Goal: Task Accomplishment & Management: Manage account settings

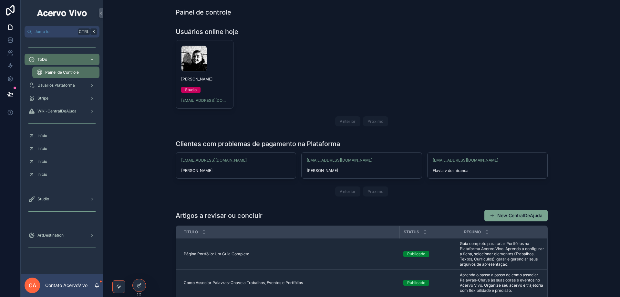
click at [0, 0] on icon at bounding box center [0, 0] width 0 height 0
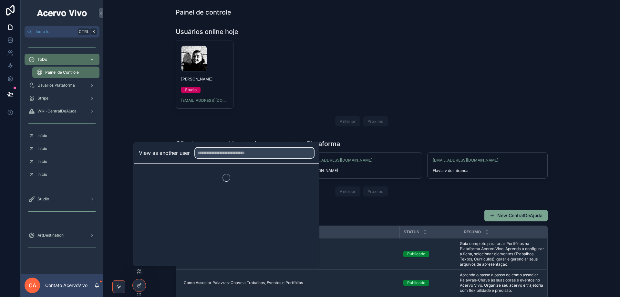
click at [220, 151] on input "text" at bounding box center [254, 153] width 119 height 10
type input "*******"
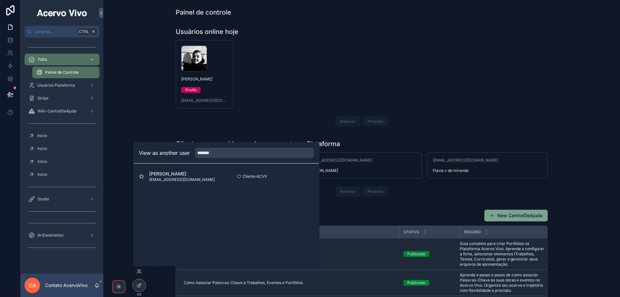
click at [0, 0] on button "Select" at bounding box center [0, 0] width 0 height 0
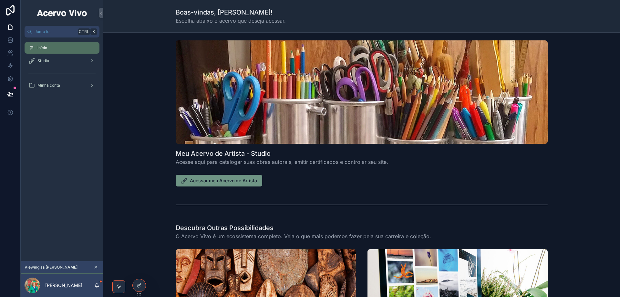
click at [229, 180] on span "Acessar meu Acervo de Artista" at bounding box center [223, 180] width 67 height 6
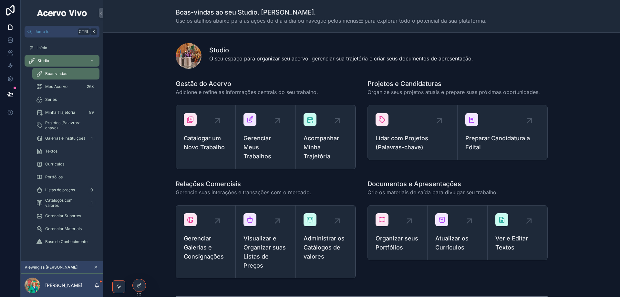
click at [321, 144] on span "Acompanhar Minha Trajetória" at bounding box center [326, 147] width 44 height 27
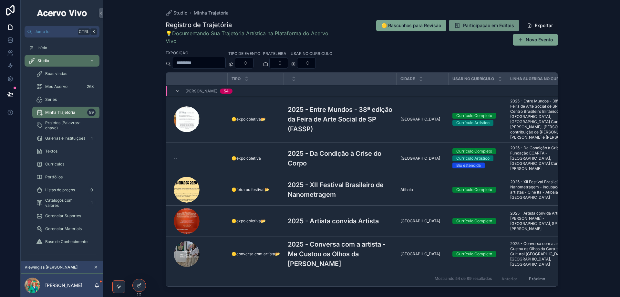
click at [485, 26] on span "Participação em Editais" at bounding box center [488, 25] width 51 height 6
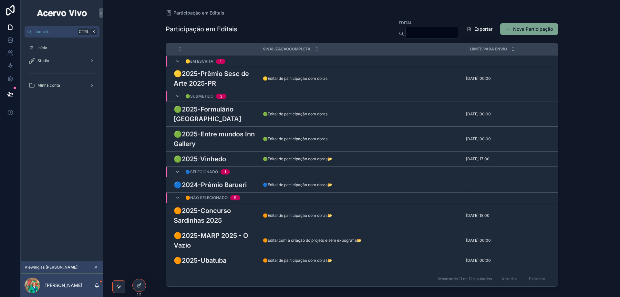
click at [351, 77] on div "🟡Edital de participação com obras 🟡Edital de participação com obras" at bounding box center [362, 78] width 199 height 5
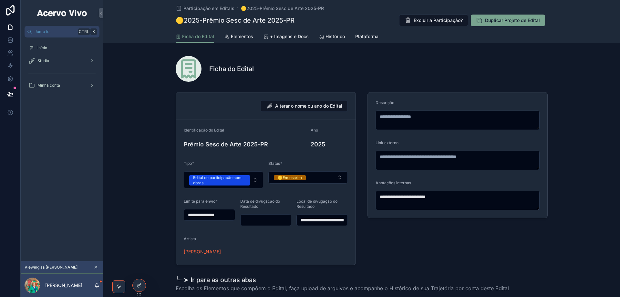
click at [245, 36] on span "Elementos" at bounding box center [242, 36] width 22 height 6
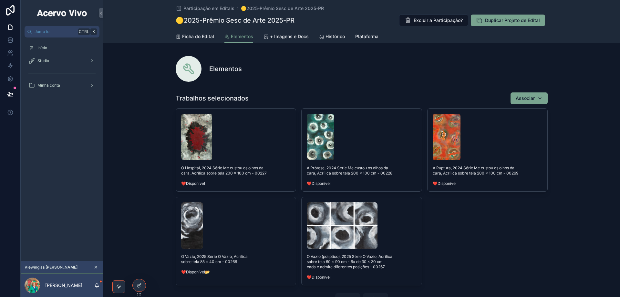
click at [189, 34] on span "Ficha do Edital" at bounding box center [198, 36] width 32 height 6
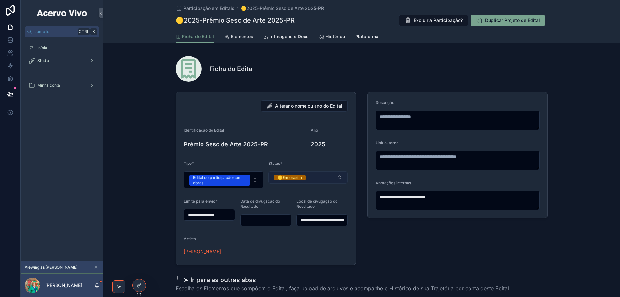
click at [323, 180] on button "🟡Em escrita" at bounding box center [307, 177] width 79 height 12
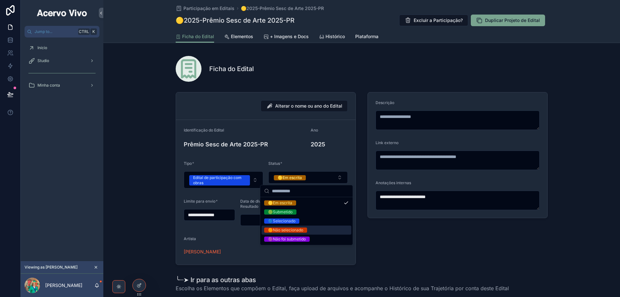
click at [319, 226] on div "🟠Não selecionado" at bounding box center [307, 230] width 90 height 9
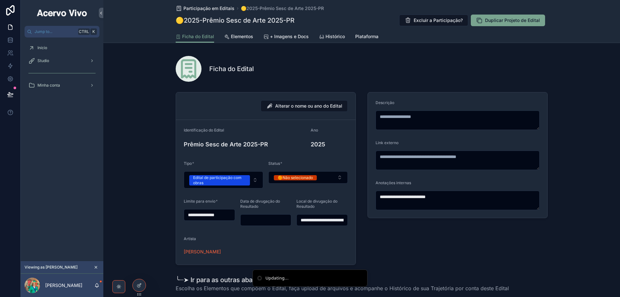
click at [205, 11] on span "Participação em Editais" at bounding box center [209, 8] width 51 height 6
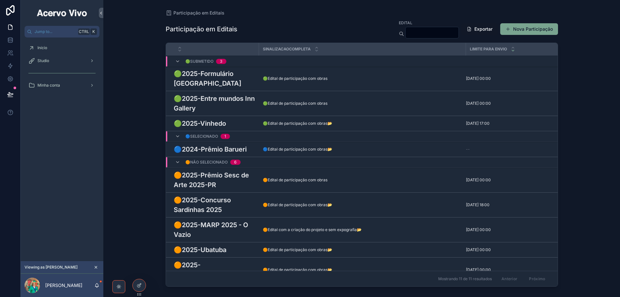
click at [380, 84] on td "🟢Edital de participação com obras 🟢Edital de participação com obras" at bounding box center [362, 78] width 207 height 25
click at [380, 79] on div "🟢Edital de participação com obras 🟢Edital de participação com obras" at bounding box center [362, 78] width 199 height 5
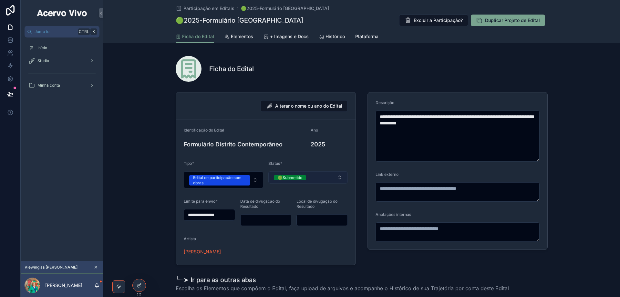
click at [322, 179] on button "🟢Submetido" at bounding box center [307, 177] width 79 height 12
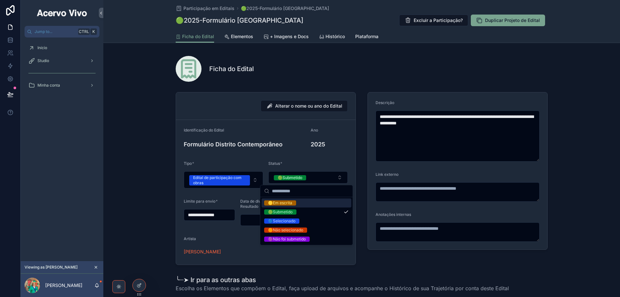
click at [337, 142] on h4 "2025" at bounding box center [329, 144] width 37 height 9
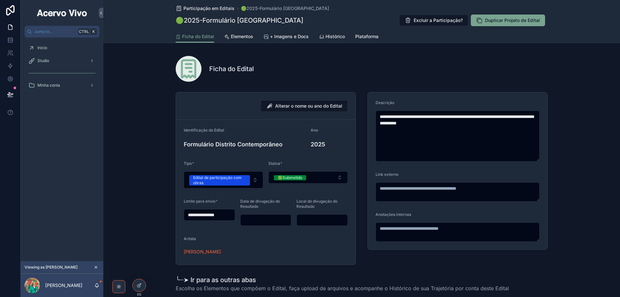
click at [217, 8] on span "Participação em Editais" at bounding box center [209, 8] width 51 height 6
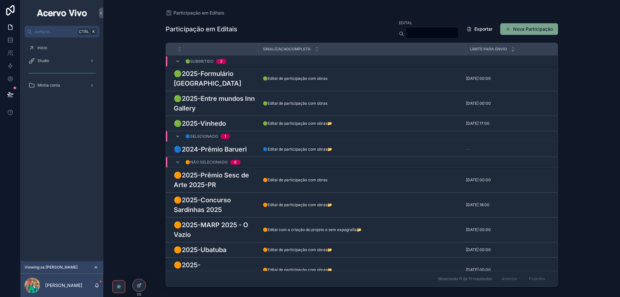
click at [53, 60] on div "Studio" at bounding box center [61, 61] width 67 height 10
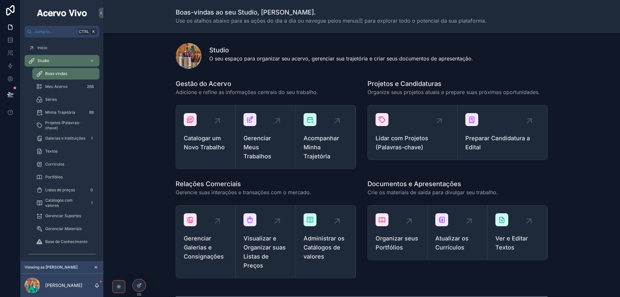
click at [327, 152] on span "Acompanhar Minha Trajetória" at bounding box center [326, 147] width 44 height 27
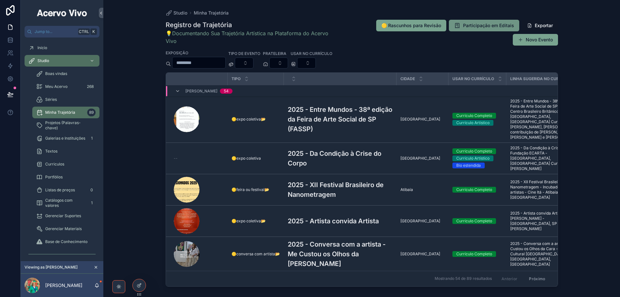
click at [483, 26] on span "Participação em Editais" at bounding box center [488, 25] width 51 height 6
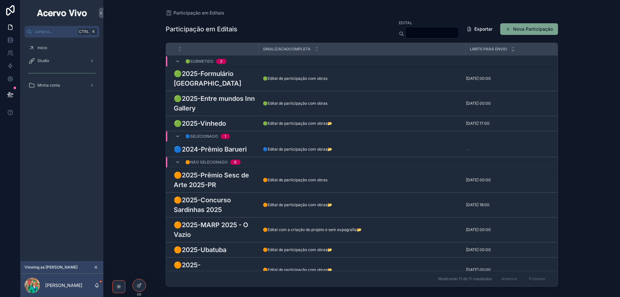
click at [208, 101] on h3 "🟢2025-Entre mundos Inn Gallery" at bounding box center [214, 103] width 81 height 19
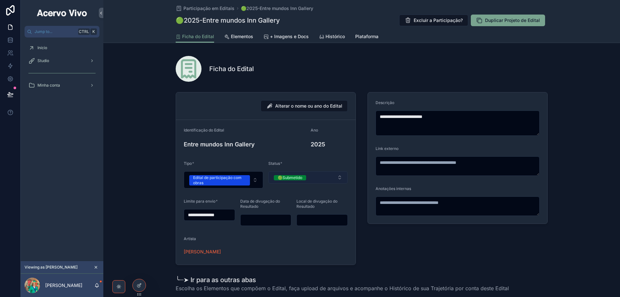
click at [324, 180] on button "🟢Submetido" at bounding box center [307, 177] width 79 height 12
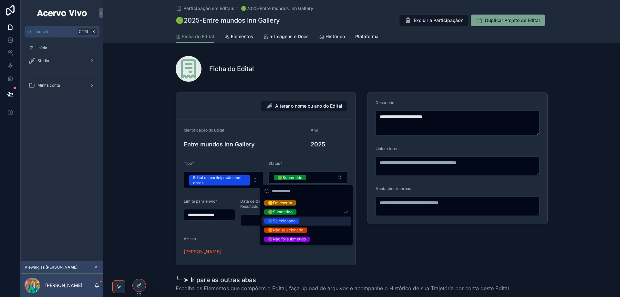
click at [314, 223] on div "🔵Selecionado" at bounding box center [307, 220] width 90 height 9
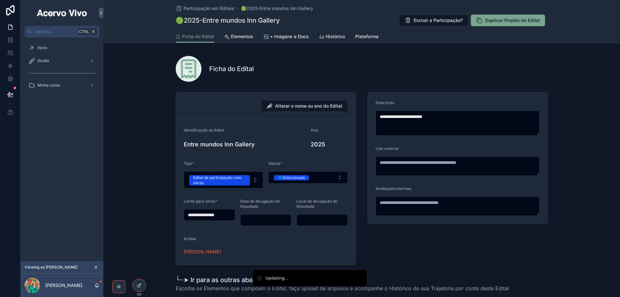
click at [332, 37] on span "Histórico" at bounding box center [335, 36] width 19 height 6
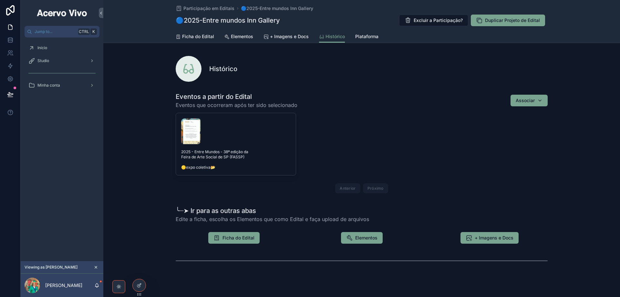
click at [207, 5] on div "Participação em Editais 🔵2025-Entre mundos Inn Gallery 🔵2025-Entre mundos Inn G…" at bounding box center [362, 15] width 372 height 30
click at [209, 8] on span "Participação em Editais" at bounding box center [209, 8] width 51 height 6
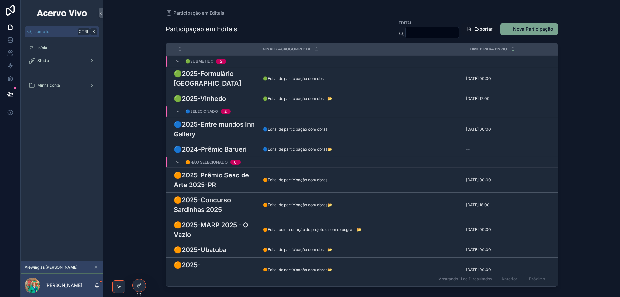
click at [251, 98] on div "🟢2025-Vinhedo 🟢2025-Vinhedo" at bounding box center [214, 99] width 81 height 10
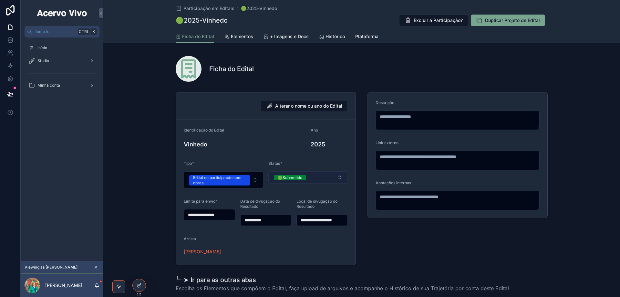
click at [325, 177] on button "🟢Submetido" at bounding box center [307, 177] width 79 height 12
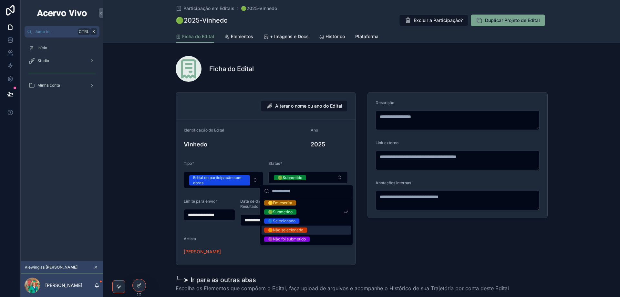
click at [319, 230] on div "🟠Não selecionado" at bounding box center [307, 230] width 90 height 9
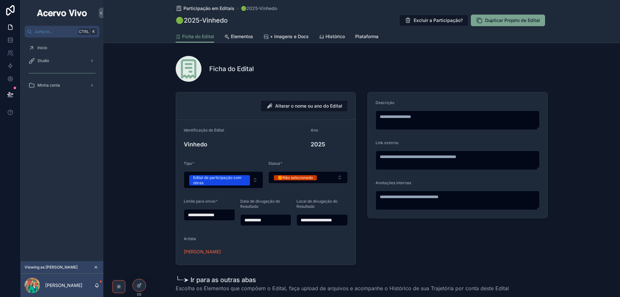
click at [215, 9] on span "Participação em Editais" at bounding box center [209, 8] width 51 height 6
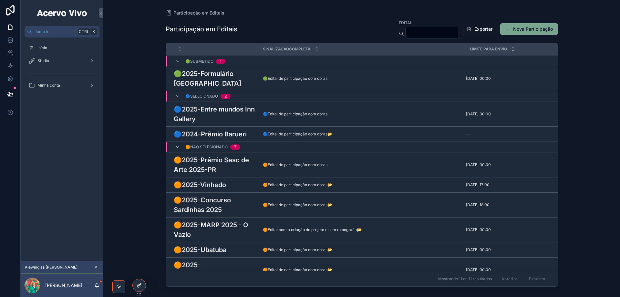
click at [141, 286] on icon at bounding box center [139, 285] width 5 height 5
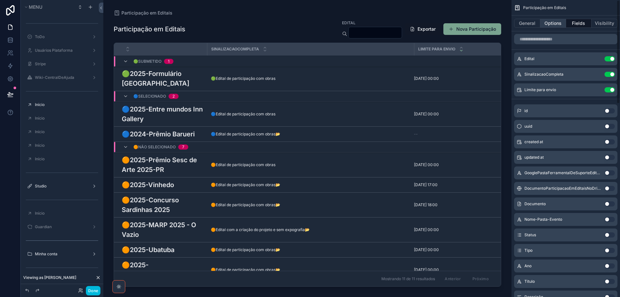
click at [559, 21] on button "Options" at bounding box center [554, 23] width 26 height 9
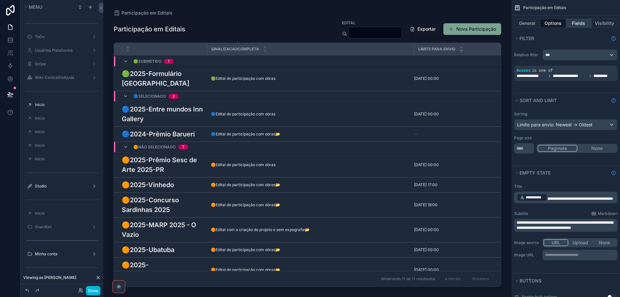
click at [580, 25] on button "Fields" at bounding box center [579, 23] width 26 height 9
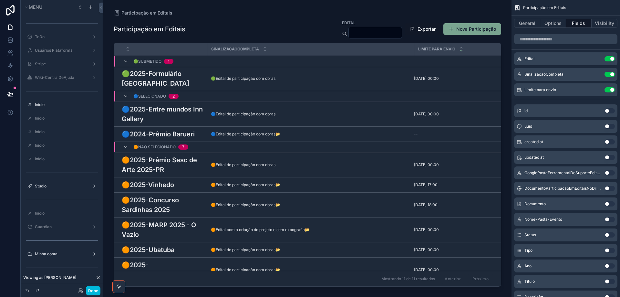
click at [0, 0] on icon "scrollable content" at bounding box center [0, 0] width 0 height 0
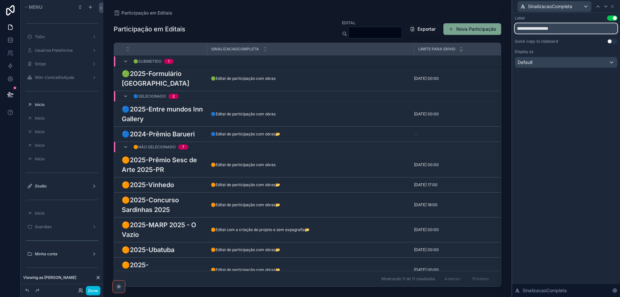
drag, startPoint x: 571, startPoint y: 28, endPoint x: 516, endPoint y: 28, distance: 54.9
click at [516, 28] on input "**********" at bounding box center [566, 28] width 103 height 10
click at [608, 18] on button "Use setting" at bounding box center [612, 18] width 10 height 5
click at [615, 7] on div "SinalizacaoCompleta" at bounding box center [566, 6] width 103 height 13
drag, startPoint x: 613, startPoint y: 5, endPoint x: 521, endPoint y: 14, distance: 92.9
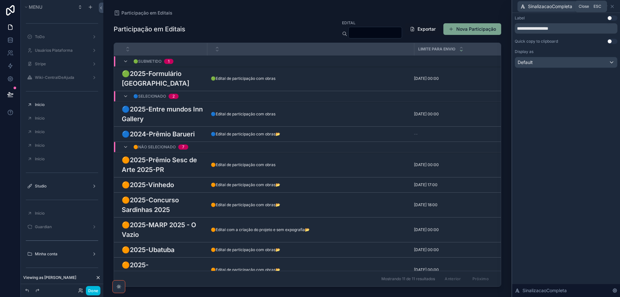
click at [612, 5] on icon at bounding box center [612, 6] width 5 height 5
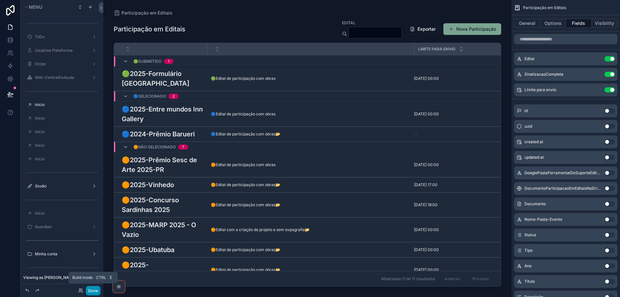
click at [90, 292] on button "Done" at bounding box center [93, 290] width 15 height 9
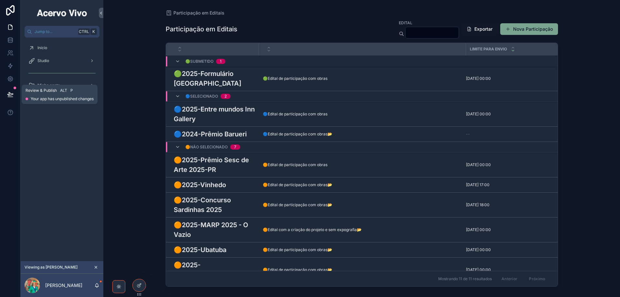
click at [13, 93] on icon at bounding box center [10, 94] width 6 height 6
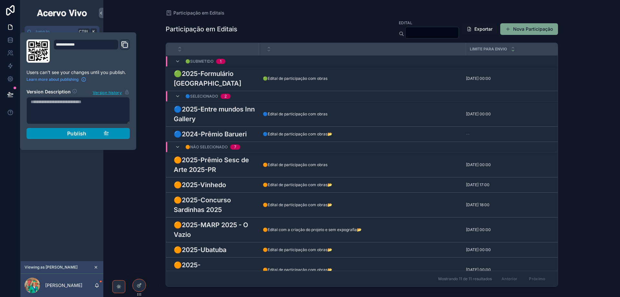
click at [91, 128] on button "Publish" at bounding box center [77, 133] width 103 height 11
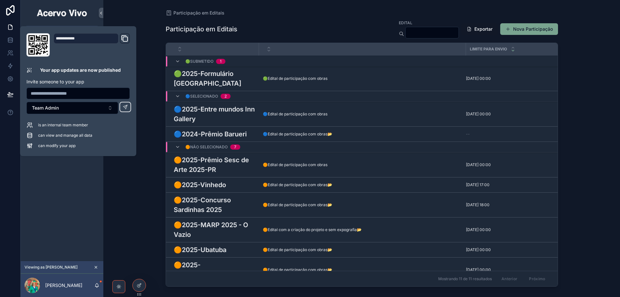
click at [329, 31] on div "Participação em Editais Edital Exportar Nova Participação" at bounding box center [362, 28] width 393 height 19
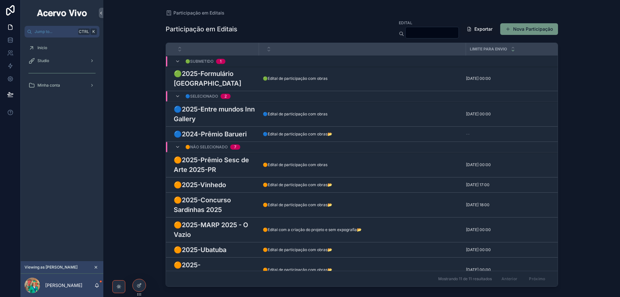
click at [525, 29] on button "Nova Participação" at bounding box center [529, 29] width 58 height 12
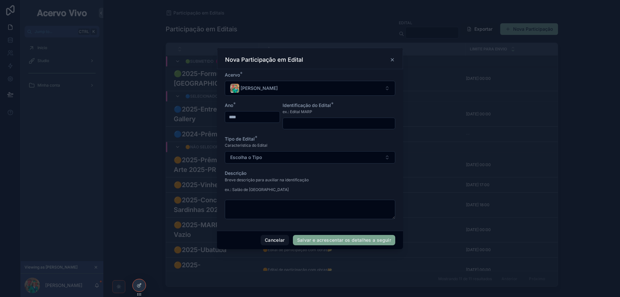
click at [298, 125] on input "scrollable content" at bounding box center [339, 123] width 112 height 9
type input "*********"
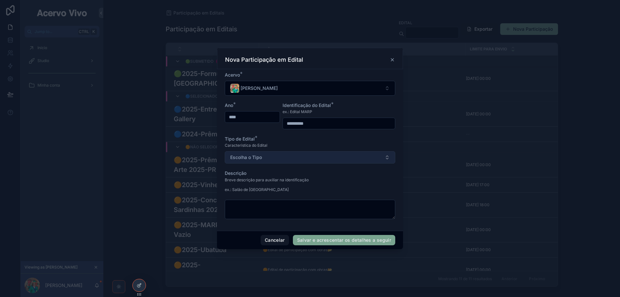
click at [323, 156] on button "Escolha o Tipo" at bounding box center [310, 157] width 171 height 12
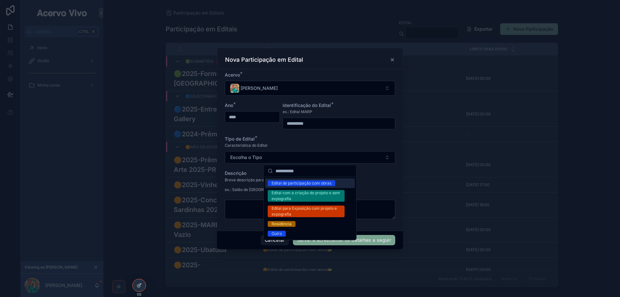
click at [321, 186] on div "Edital de participação com obras" at bounding box center [302, 183] width 60 height 6
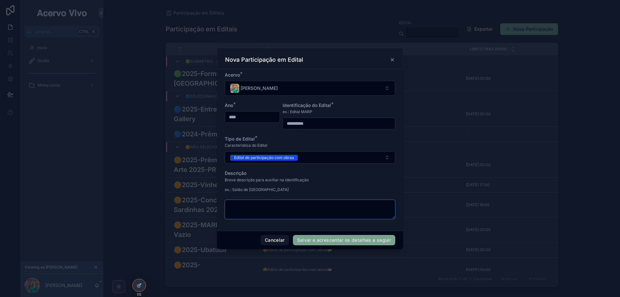
click at [286, 210] on textarea "scrollable content" at bounding box center [310, 209] width 171 height 19
paste textarea "**********"
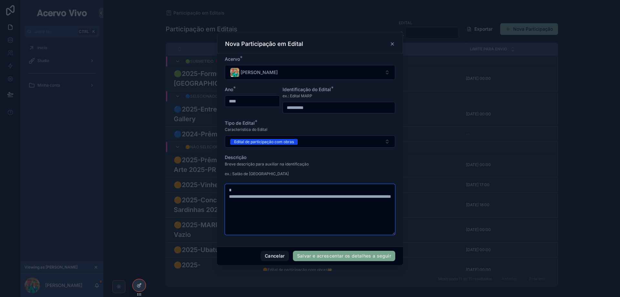
type textarea "**********"
drag, startPoint x: 312, startPoint y: 108, endPoint x: 266, endPoint y: 109, distance: 46.9
click at [266, 109] on form "**********" at bounding box center [310, 148] width 171 height 185
paste input "**********"
type input "**********"
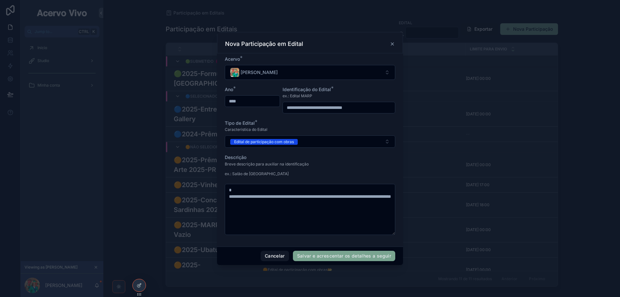
click at [345, 257] on button "Salvar e acrescentar os detalhes a seguir" at bounding box center [344, 256] width 102 height 10
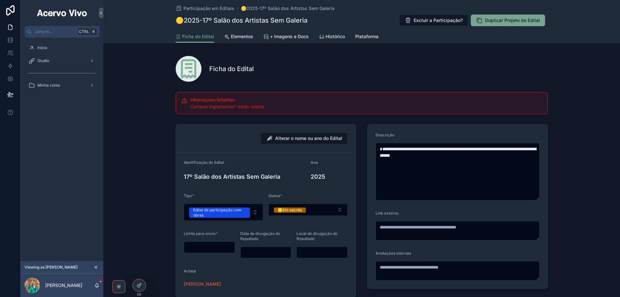
click at [0, 0] on icon at bounding box center [0, 0] width 0 height 0
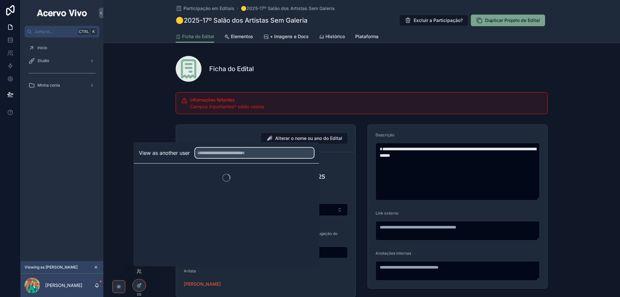
click at [237, 155] on input "text" at bounding box center [254, 153] width 119 height 10
type input "***"
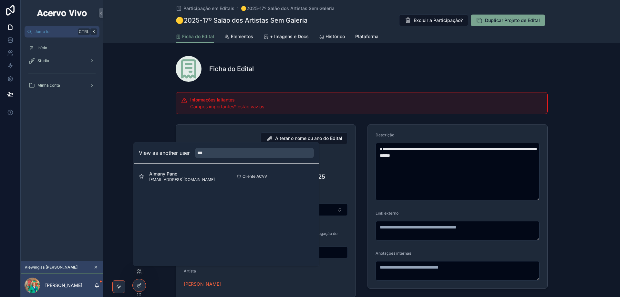
click at [0, 0] on button "Select" at bounding box center [0, 0] width 0 height 0
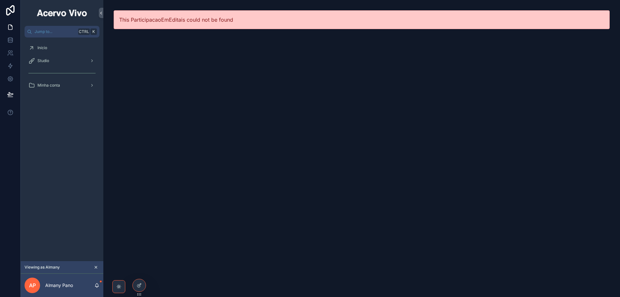
click at [56, 61] on div "Studio" at bounding box center [61, 61] width 67 height 10
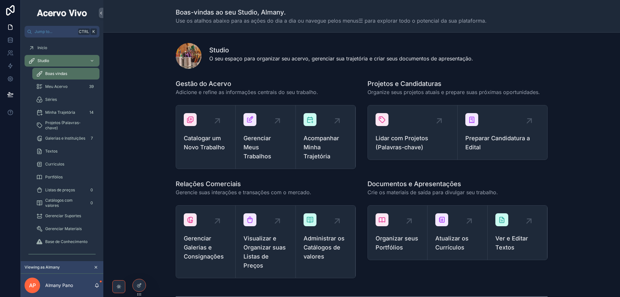
click at [274, 142] on span "Gerenciar Meus Trabalhos" at bounding box center [266, 147] width 44 height 27
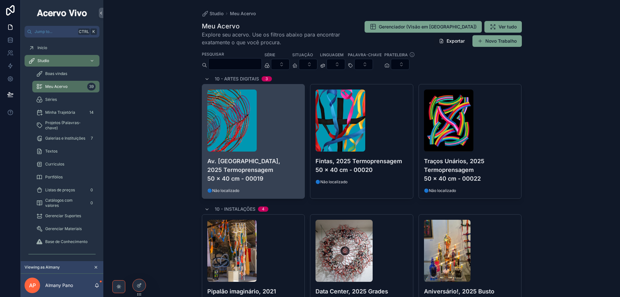
click at [288, 178] on h4 "Av. Brasil, 2025 Termoprensagem 50 x 40 cm - 00019" at bounding box center [253, 170] width 92 height 26
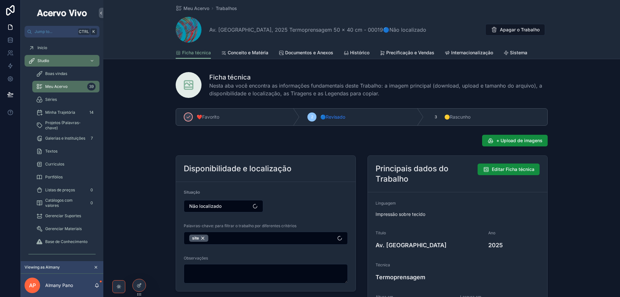
click at [520, 51] on span "Sistema" at bounding box center [518, 52] width 17 height 6
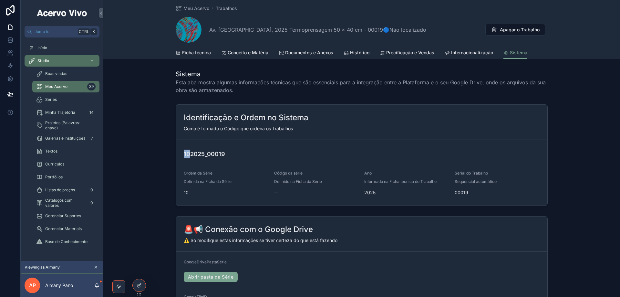
drag, startPoint x: 182, startPoint y: 156, endPoint x: 188, endPoint y: 156, distance: 6.1
click at [188, 156] on h4 "102025_00019" at bounding box center [362, 154] width 356 height 9
click at [191, 153] on h4 "102025_00019" at bounding box center [362, 154] width 356 height 9
drag, startPoint x: 188, startPoint y: 153, endPoint x: 202, endPoint y: 153, distance: 13.6
click at [202, 153] on h4 "102025_00019" at bounding box center [362, 154] width 356 height 9
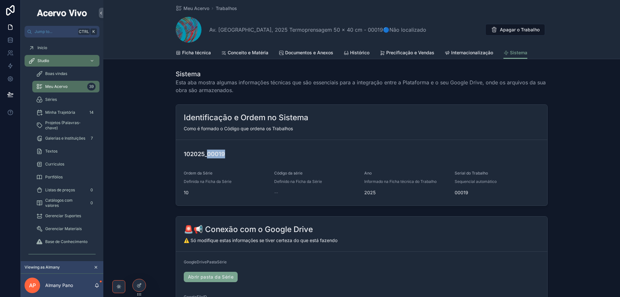
drag, startPoint x: 207, startPoint y: 154, endPoint x: 227, endPoint y: 154, distance: 20.7
click at [227, 154] on h4 "102025_00019" at bounding box center [362, 154] width 356 height 9
drag, startPoint x: 278, startPoint y: 193, endPoint x: 270, endPoint y: 193, distance: 7.8
click at [270, 193] on form "102025_00019 Ordem da Série Definida na Ficha da Série 10 Código da série Defin…" at bounding box center [362, 173] width 372 height 66
click at [274, 195] on span "--" at bounding box center [276, 192] width 4 height 6
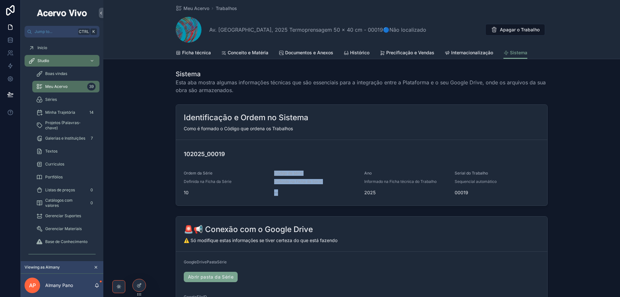
drag, startPoint x: 273, startPoint y: 174, endPoint x: 281, endPoint y: 192, distance: 20.4
click at [281, 192] on div "Código da série Definido na Ficha da Série --" at bounding box center [316, 184] width 85 height 27
click at [299, 177] on div "Código da série" at bounding box center [316, 175] width 85 height 8
click at [292, 173] on span "Código da série" at bounding box center [288, 173] width 28 height 5
drag, startPoint x: 273, startPoint y: 173, endPoint x: 285, endPoint y: 195, distance: 24.9
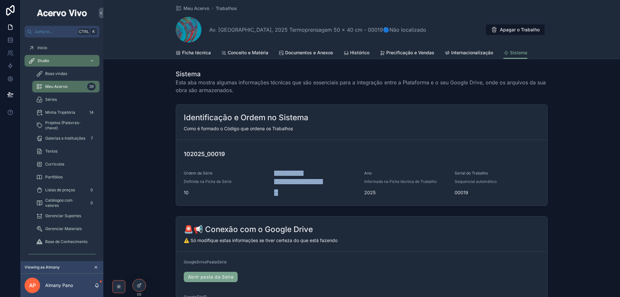
click at [285, 195] on div "Código da série Definido na Ficha da Série --" at bounding box center [316, 184] width 85 height 27
click at [279, 191] on div "--" at bounding box center [316, 192] width 85 height 6
click at [274, 193] on span "--" at bounding box center [276, 192] width 4 height 6
drag, startPoint x: 189, startPoint y: 193, endPoint x: 174, endPoint y: 178, distance: 21.0
click at [176, 178] on form "102025_00019 Ordem da Série Definida na Ficha da Série 10 Código da série Defin…" at bounding box center [362, 173] width 372 height 66
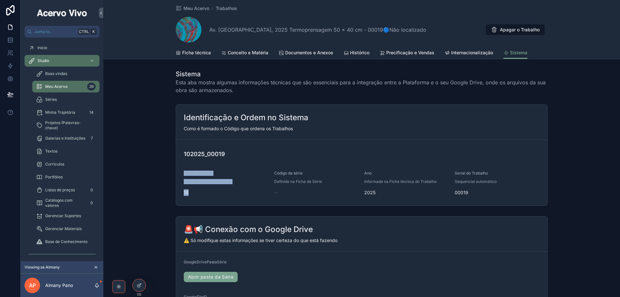
click at [54, 101] on span "Séries" at bounding box center [51, 99] width 12 height 5
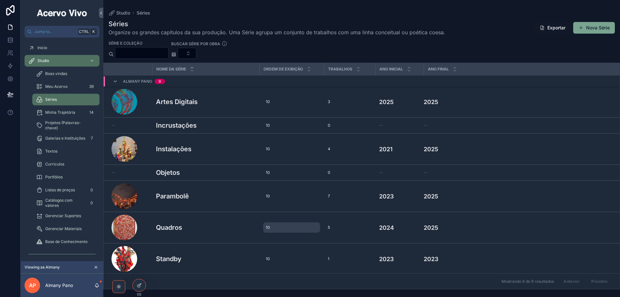
click at [268, 229] on span "10" at bounding box center [268, 227] width 4 height 5
type input "*"
type input "**"
click at [346, 236] on icon "scrollable content" at bounding box center [344, 236] width 5 height 5
click at [270, 195] on div "10 10" at bounding box center [291, 196] width 57 height 10
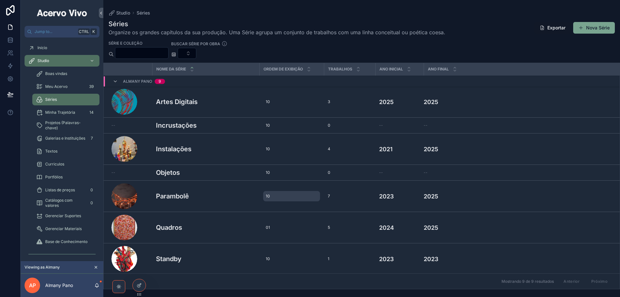
click at [273, 196] on div "10 10" at bounding box center [291, 196] width 57 height 10
type input "*"
type input "**"
click at [348, 205] on button "scrollable content" at bounding box center [345, 205] width 8 height 8
click at [63, 89] on span "Meu Acervo" at bounding box center [56, 86] width 22 height 5
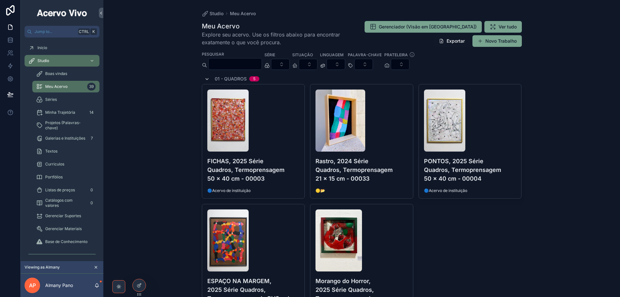
click at [205, 80] on icon "scrollable content" at bounding box center [207, 79] width 5 height 5
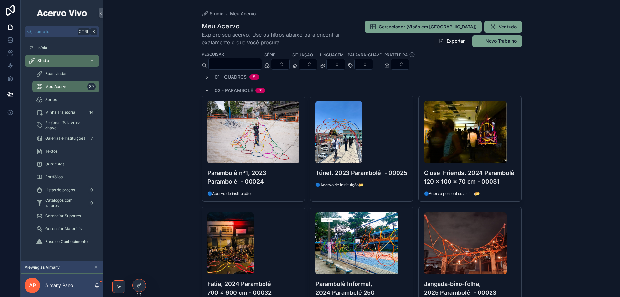
click at [206, 89] on icon "scrollable content" at bounding box center [207, 90] width 5 height 5
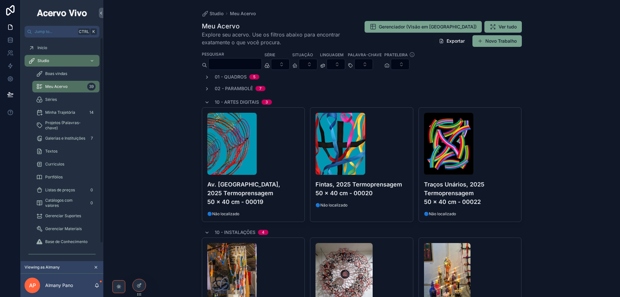
click at [61, 102] on div "Séries" at bounding box center [65, 99] width 59 height 10
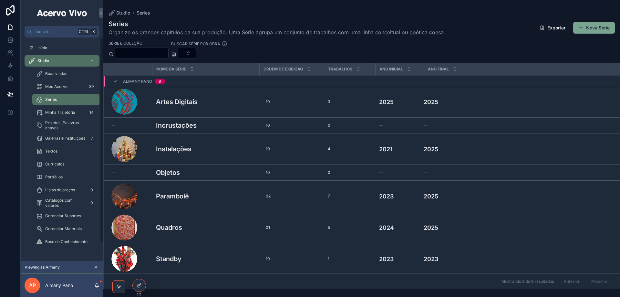
click at [65, 89] on div "Meu Acervo 39" at bounding box center [65, 86] width 59 height 10
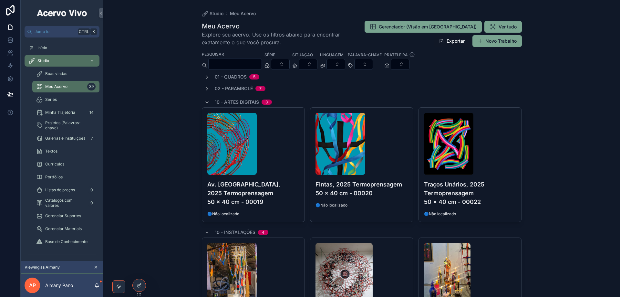
click at [220, 64] on input "scrollable content" at bounding box center [235, 63] width 53 height 9
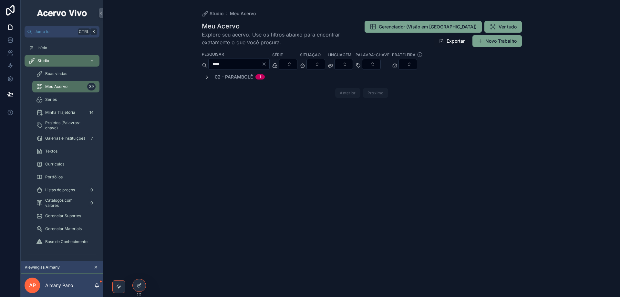
type input "****"
click at [207, 77] on icon "scrollable content" at bounding box center [207, 77] width 5 height 5
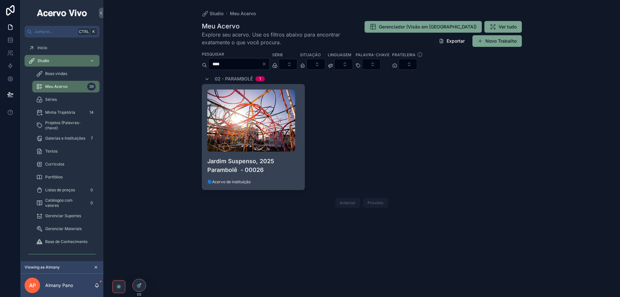
click at [296, 168] on h4 "Jardim Suspenso, 2025 Parambolê - 00026" at bounding box center [253, 165] width 92 height 17
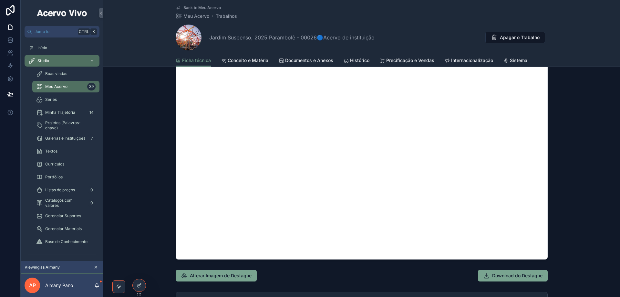
scroll to position [452, 0]
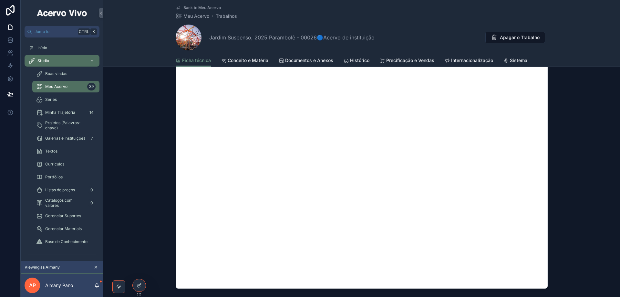
click at [194, 6] on span "Back to Meu Acervo" at bounding box center [202, 7] width 37 height 5
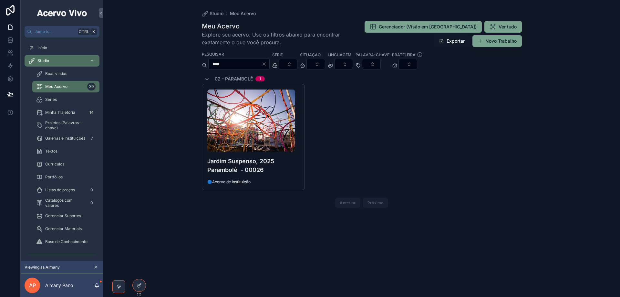
click at [266, 65] on icon "Clear" at bounding box center [264, 64] width 3 height 3
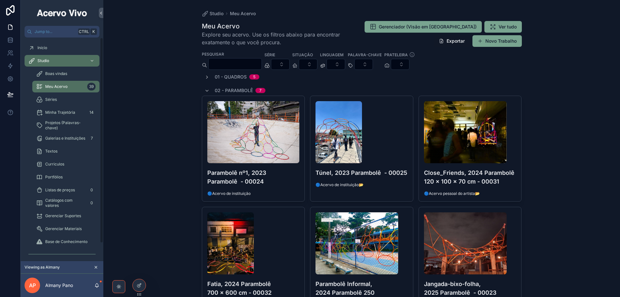
click at [64, 109] on div "Minha Trajetória 14" at bounding box center [65, 112] width 59 height 10
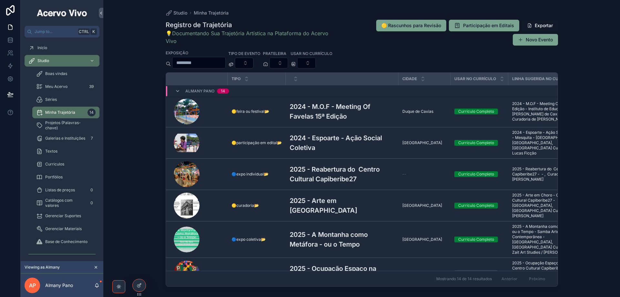
click at [343, 171] on h3 "2025 - Reabertura do Centro Cultural Capiberibe27" at bounding box center [342, 173] width 105 height 19
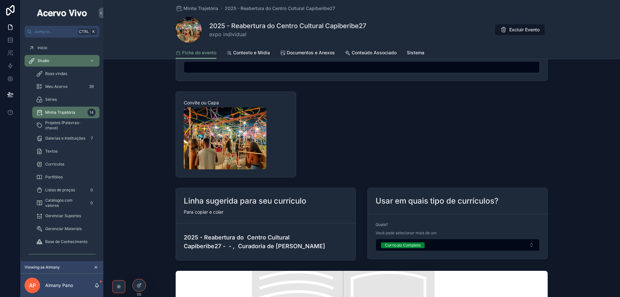
scroll to position [549, 0]
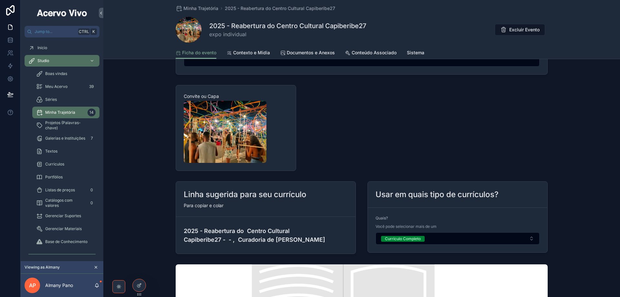
click at [318, 54] on span "Documentos e Anexos" at bounding box center [311, 52] width 48 height 6
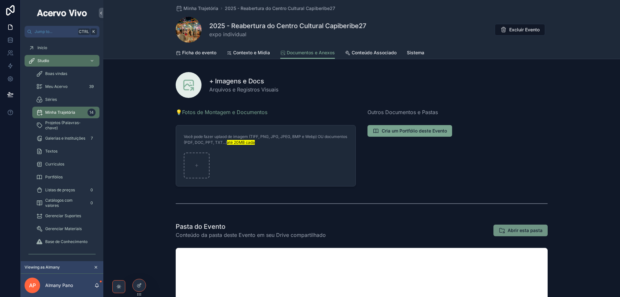
click at [527, 231] on span "Abrir esta pasta" at bounding box center [525, 230] width 35 height 6
click at [196, 54] on span "Ficha do evento" at bounding box center [199, 52] width 34 height 6
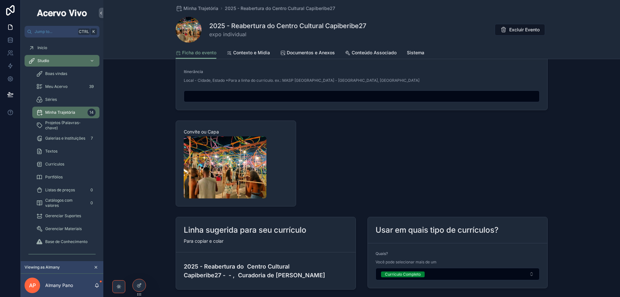
scroll to position [517, 0]
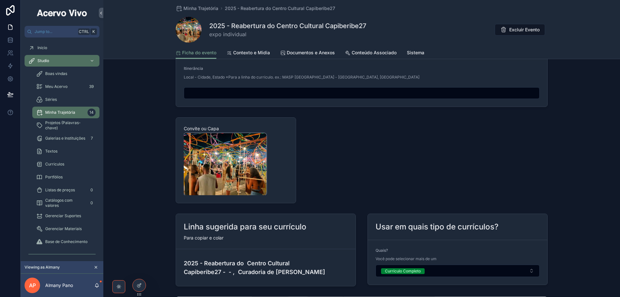
click at [222, 167] on img "scrollable content" at bounding box center [225, 164] width 83 height 62
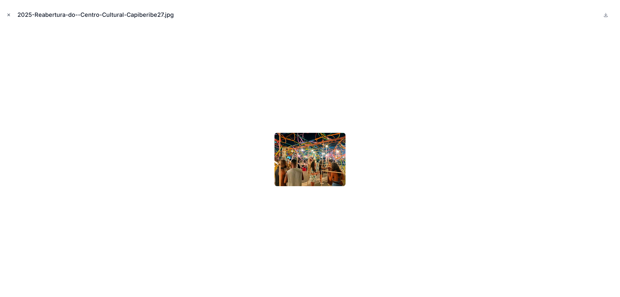
click at [8, 16] on icon "Close modal" at bounding box center [8, 15] width 5 height 5
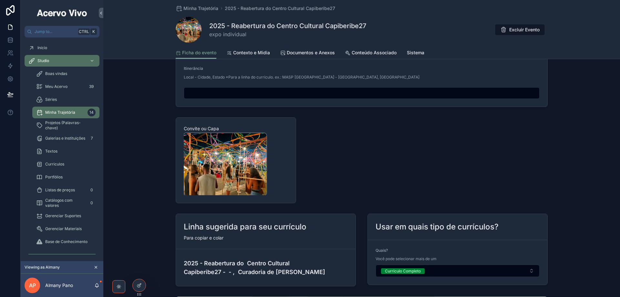
click at [233, 182] on img "scrollable content" at bounding box center [225, 164] width 83 height 62
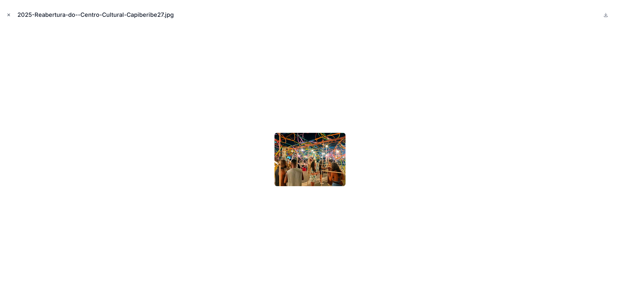
drag, startPoint x: 310, startPoint y: 148, endPoint x: 7, endPoint y: 15, distance: 330.7
click at [7, 15] on icon "Close modal" at bounding box center [8, 15] width 5 height 5
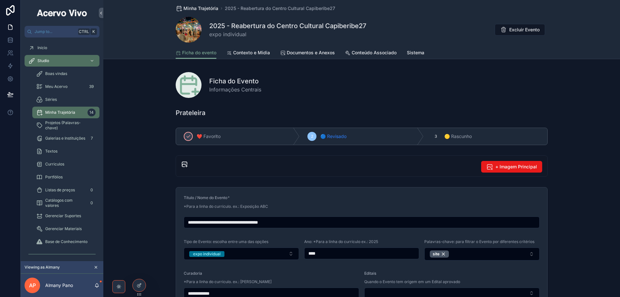
click at [193, 8] on span "Minha Trajetória" at bounding box center [201, 8] width 35 height 6
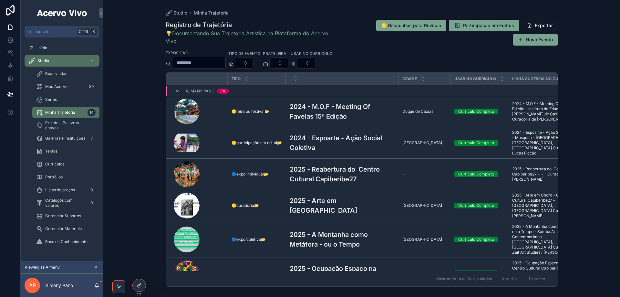
click at [210, 237] on div "scrollable content" at bounding box center [199, 239] width 50 height 26
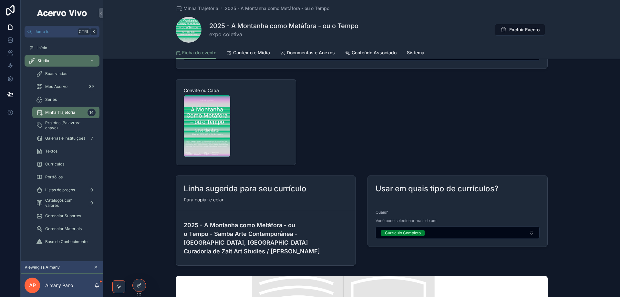
scroll to position [646, 0]
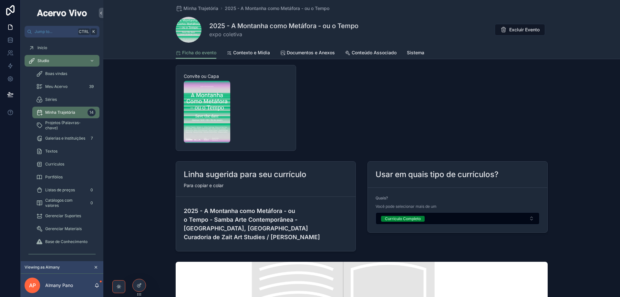
click at [314, 49] on link "Documentos e Anexos" at bounding box center [307, 53] width 55 height 13
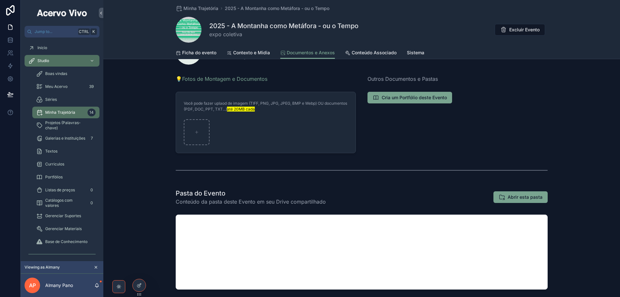
scroll to position [65, 0]
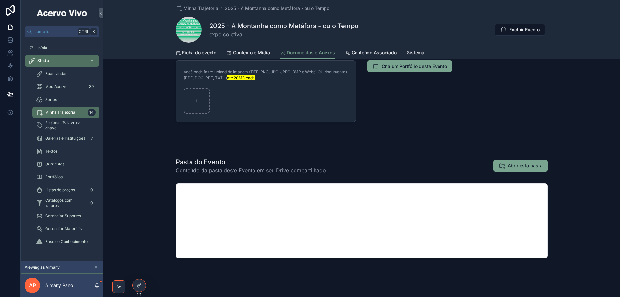
click at [0, 0] on icon at bounding box center [0, 0] width 0 height 0
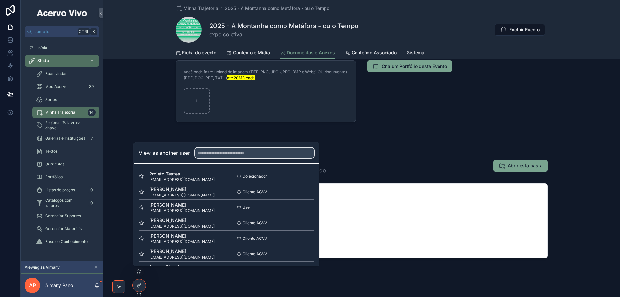
click at [249, 151] on input "text" at bounding box center [254, 153] width 119 height 10
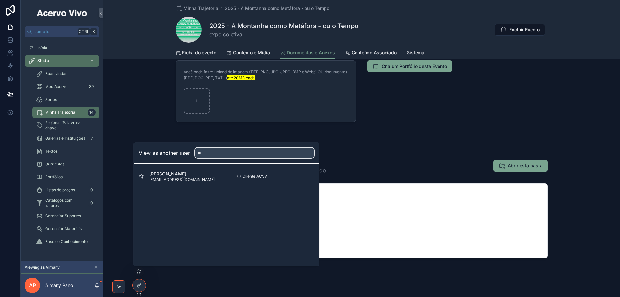
type input "*"
type input "******"
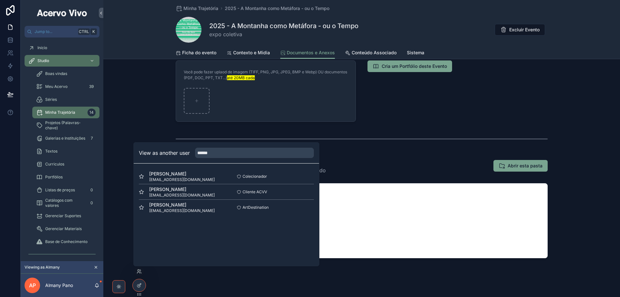
click at [0, 0] on button "Select" at bounding box center [0, 0] width 0 height 0
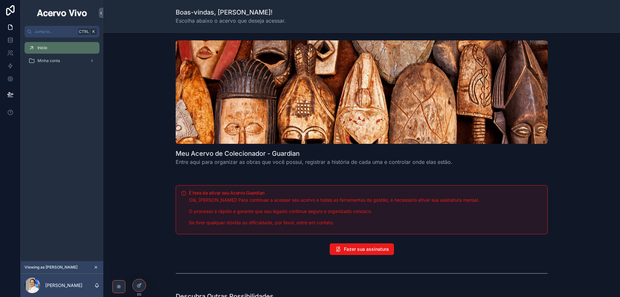
click at [0, 0] on icon at bounding box center [0, 0] width 0 height 0
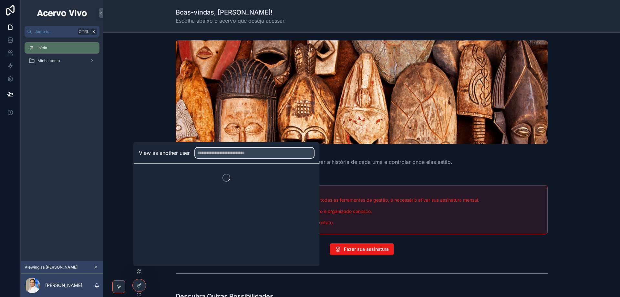
click at [252, 151] on input "text" at bounding box center [254, 153] width 119 height 10
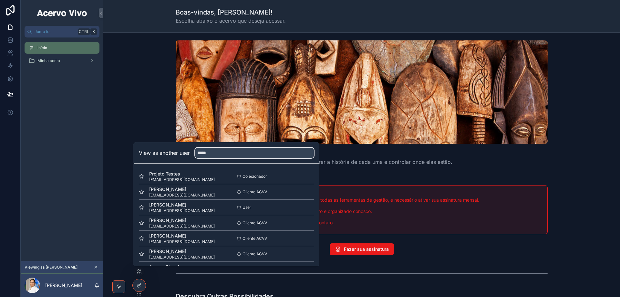
type input "******"
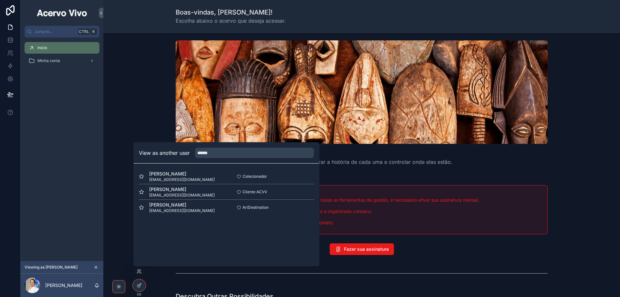
click at [143, 86] on div "Meu Acervo de Colecionador - Guardian Entre aqui para organizar as obras que vo…" at bounding box center [362, 108] width 507 height 140
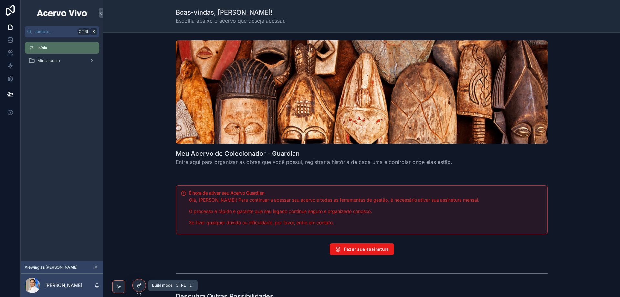
click at [140, 286] on icon at bounding box center [138, 285] width 3 height 3
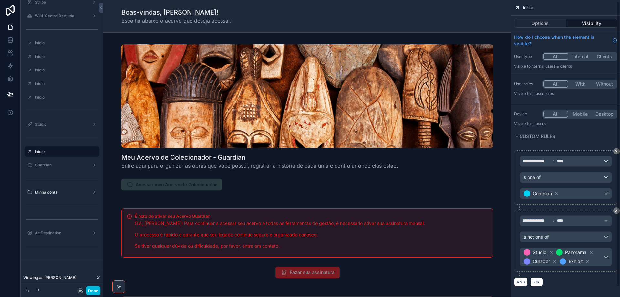
scroll to position [12, 0]
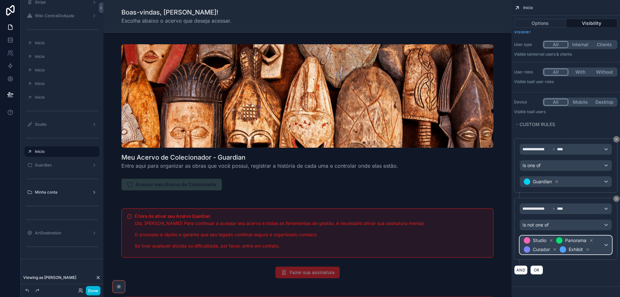
click at [606, 245] on div "Studio Panorama Curador Exhibit" at bounding box center [566, 245] width 92 height 18
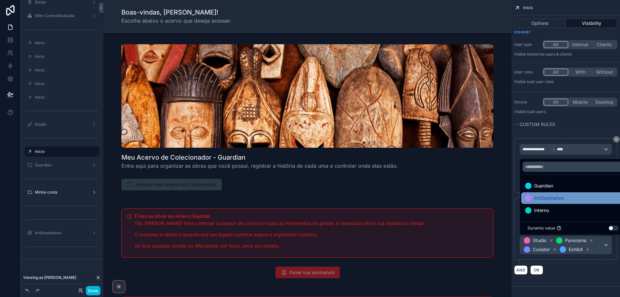
click at [591, 201] on div "ArtDestination" at bounding box center [573, 198] width 96 height 8
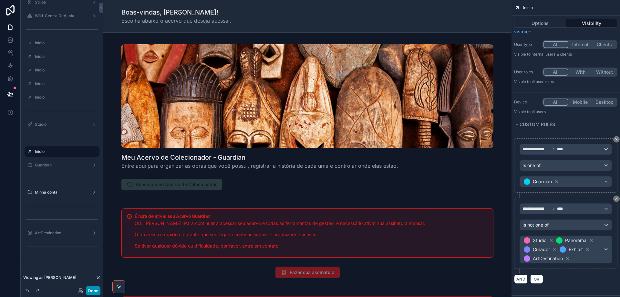
click at [93, 289] on button "Done" at bounding box center [93, 290] width 15 height 9
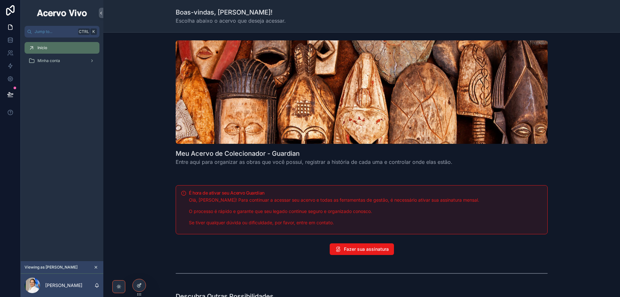
click at [138, 287] on icon at bounding box center [139, 285] width 5 height 5
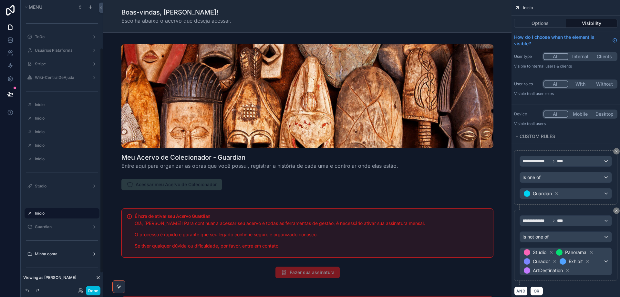
scroll to position [62, 0]
click at [10, 38] on icon at bounding box center [10, 40] width 6 height 6
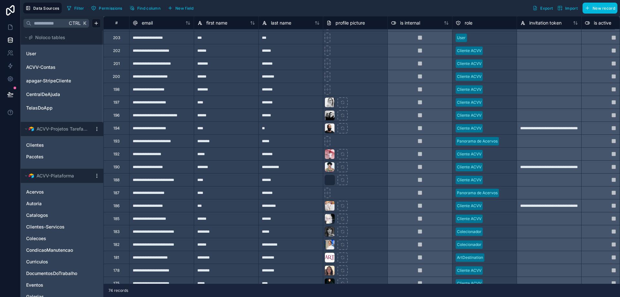
scroll to position [291, 0]
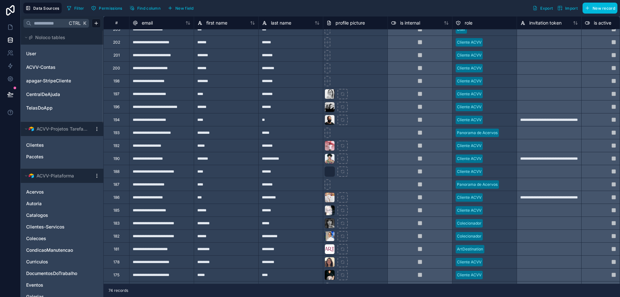
click at [291, 237] on div "**********" at bounding box center [290, 235] width 65 height 13
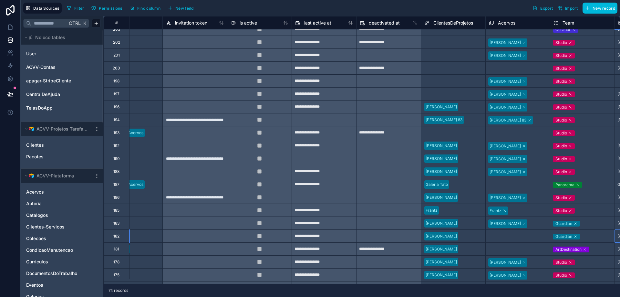
scroll to position [291, 419]
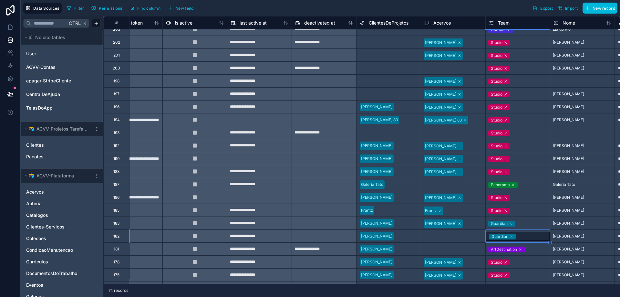
click at [510, 237] on icon at bounding box center [512, 237] width 4 height 4
click at [512, 236] on div "Select a Team" at bounding box center [503, 236] width 26 height 5
click at [502, 235] on div "Select a Team" at bounding box center [503, 236] width 26 height 5
click at [505, 237] on div "Select a Team" at bounding box center [503, 236] width 26 height 5
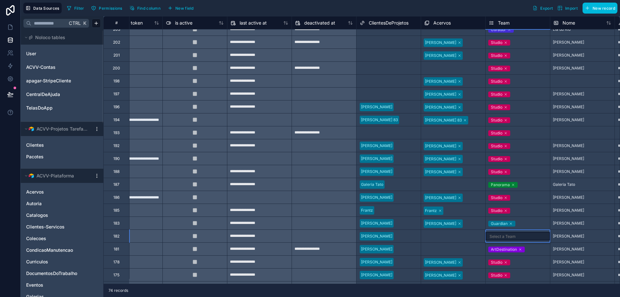
click at [525, 237] on div "Select a Team" at bounding box center [518, 236] width 64 height 8
click at [538, 245] on div "ArtDestination" at bounding box center [518, 249] width 64 height 8
click at [535, 236] on div "Select a Team" at bounding box center [518, 236] width 64 height 7
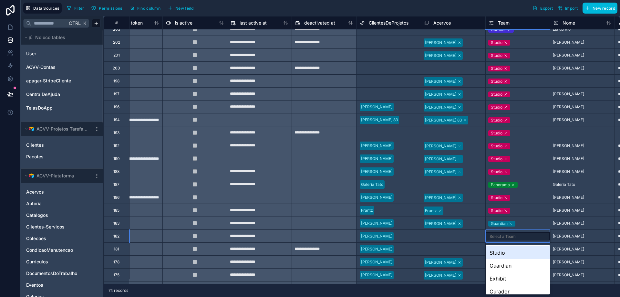
click at [512, 236] on div "Select a Team" at bounding box center [503, 236] width 26 height 5
click at [515, 254] on div "Guardian" at bounding box center [518, 254] width 64 height 13
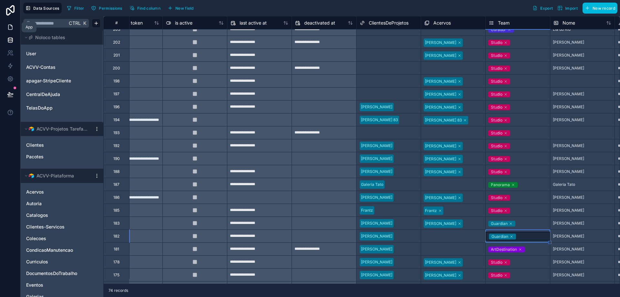
click at [11, 30] on link at bounding box center [10, 27] width 20 height 13
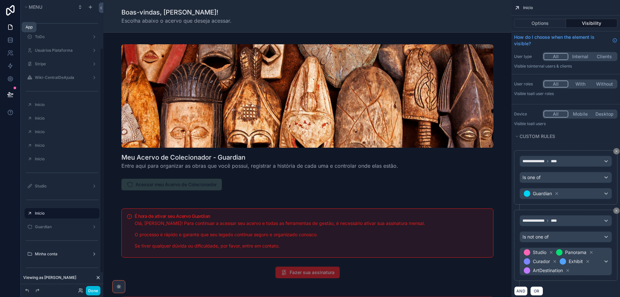
scroll to position [62, 0]
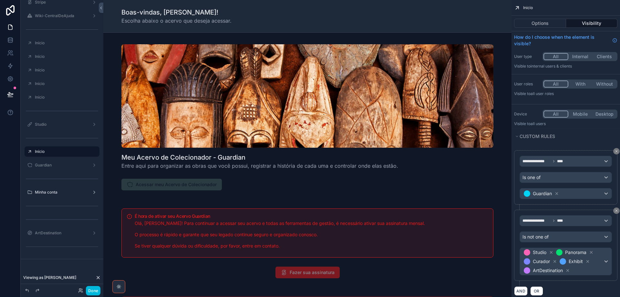
click at [567, 271] on icon "scrollable content" at bounding box center [568, 270] width 5 height 5
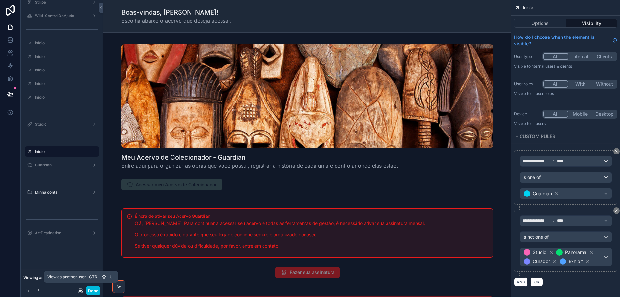
click at [82, 292] on icon at bounding box center [80, 290] width 5 height 5
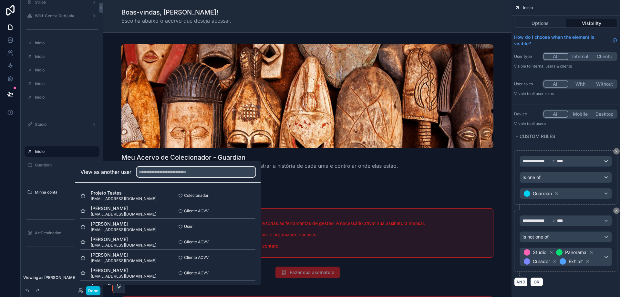
click at [163, 171] on input "text" at bounding box center [196, 172] width 119 height 10
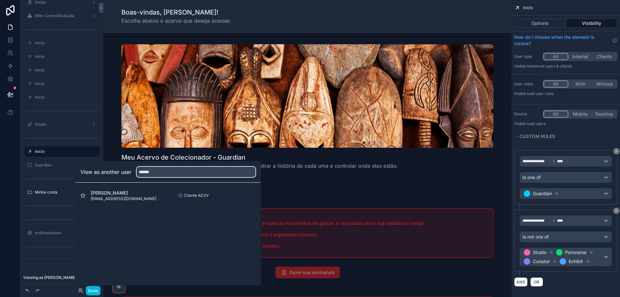
type input "******"
click at [0, 0] on button "Select" at bounding box center [0, 0] width 0 height 0
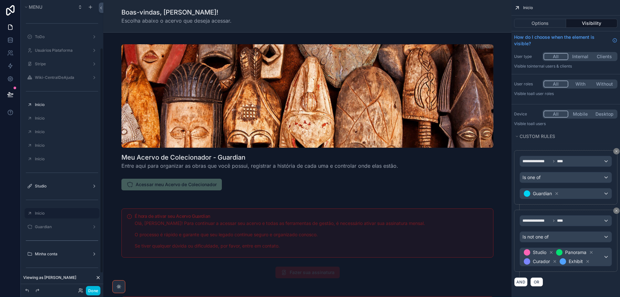
scroll to position [62, 0]
click at [90, 291] on button "Done" at bounding box center [93, 290] width 15 height 9
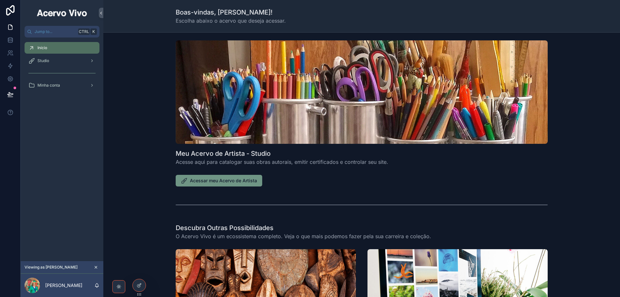
click at [225, 181] on span "Acessar meu Acervo de Artista" at bounding box center [223, 180] width 67 height 6
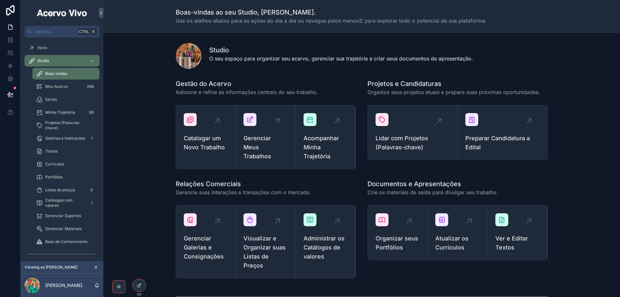
click at [312, 146] on span "Acompanhar Minha Trajetória" at bounding box center [326, 147] width 44 height 27
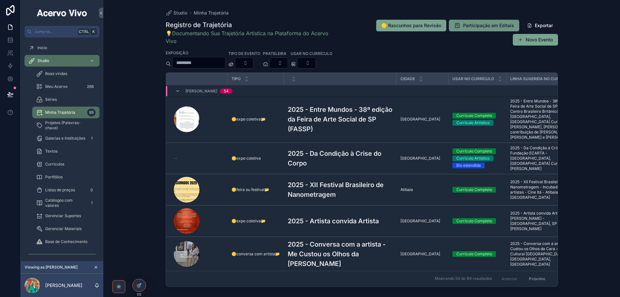
click at [487, 21] on button "Participação em Editais" at bounding box center [484, 26] width 70 height 12
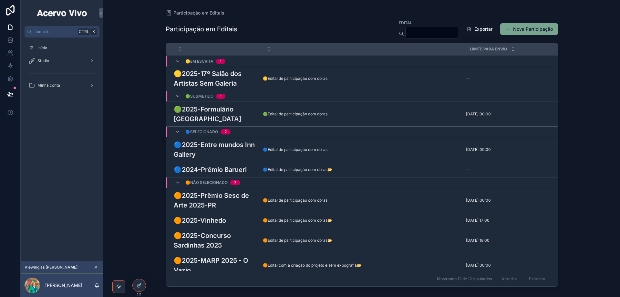
click at [355, 83] on td "🟡Edital de participação com obras 🟡Edital de participação com obras" at bounding box center [362, 78] width 207 height 25
click at [237, 80] on h3 "🟡2025-17º Salão dos Artistas Sem Galeria" at bounding box center [214, 78] width 81 height 19
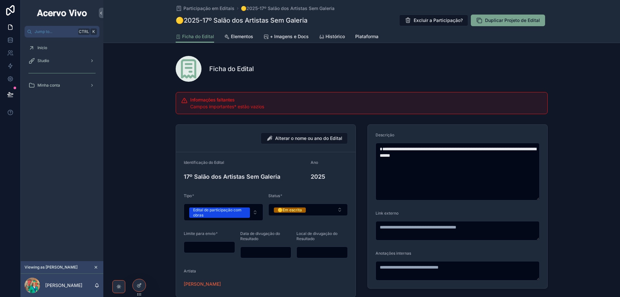
click at [234, 38] on span "Elementos" at bounding box center [242, 36] width 22 height 6
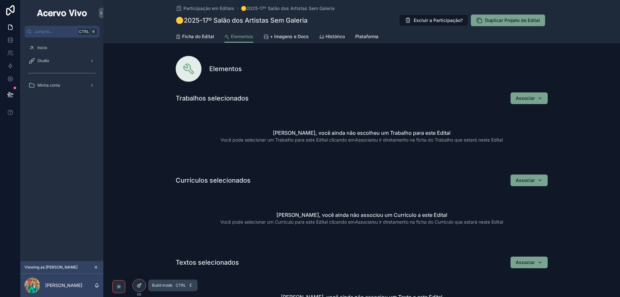
click at [142, 284] on icon at bounding box center [139, 285] width 5 height 5
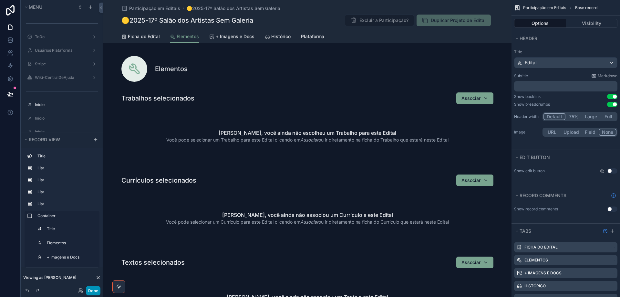
click at [91, 293] on button "Done" at bounding box center [93, 290] width 15 height 9
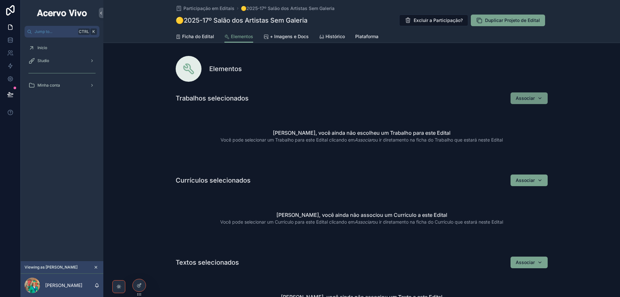
click at [541, 100] on button "Associar" at bounding box center [529, 98] width 37 height 12
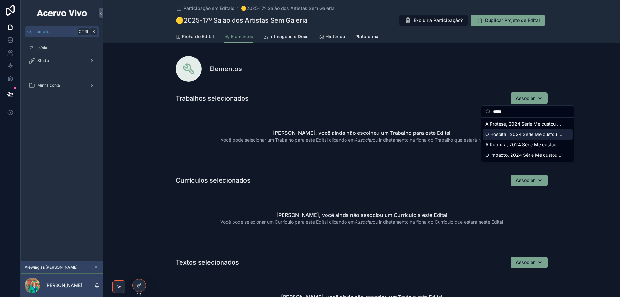
type input "*****"
click at [540, 136] on span "O Hospital, 2024 Série Me custou os olhos da cara, Acrílica sobre tela 200 x 10…" at bounding box center [524, 134] width 77 height 6
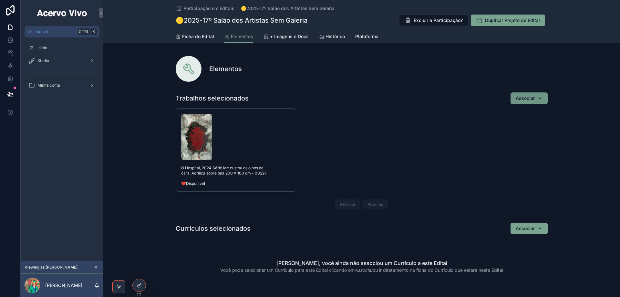
click at [544, 100] on button "Associar" at bounding box center [529, 98] width 37 height 12
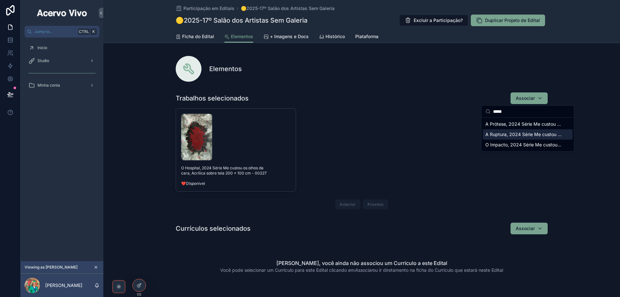
type input "*****"
click at [527, 132] on span "A Ruptura, 2024 Série Me custou os olhos da cara, Acrílica sobre tela 200 x 100…" at bounding box center [524, 134] width 77 height 6
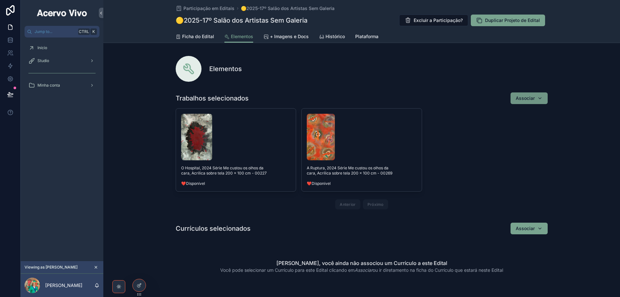
click at [543, 100] on button "Associar" at bounding box center [529, 98] width 37 height 12
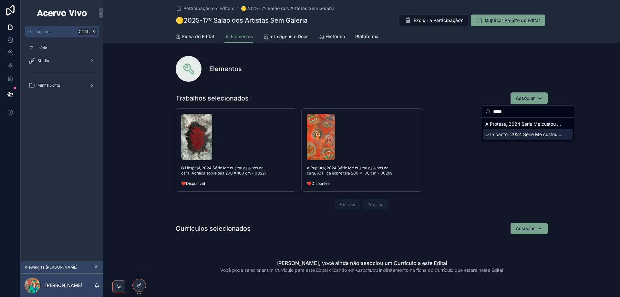
type input "*****"
click at [526, 136] on span "O Impacto, 2024 Série Me custou os olhos da cara, Acrílica sobre tela 200 x 100…" at bounding box center [524, 134] width 77 height 6
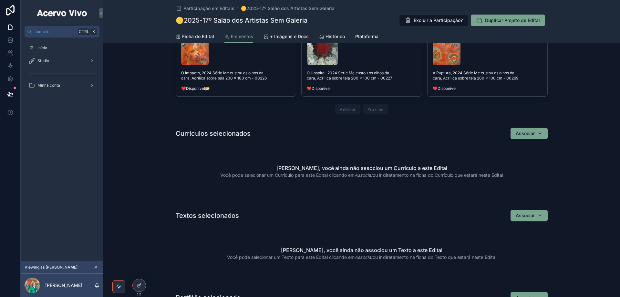
scroll to position [97, 0]
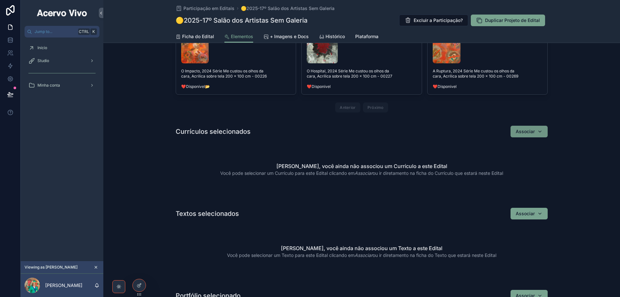
click at [543, 131] on button "Associar" at bounding box center [529, 132] width 37 height 12
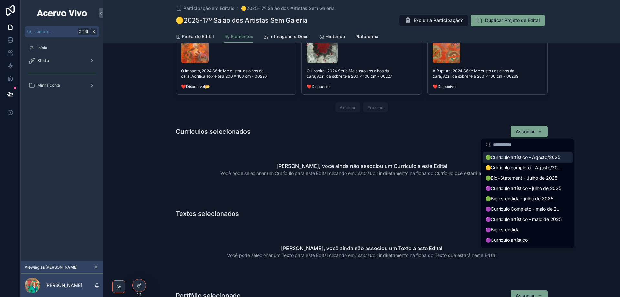
click at [544, 157] on span "🟢Currículo artístico - Agosto/2025" at bounding box center [523, 157] width 75 height 6
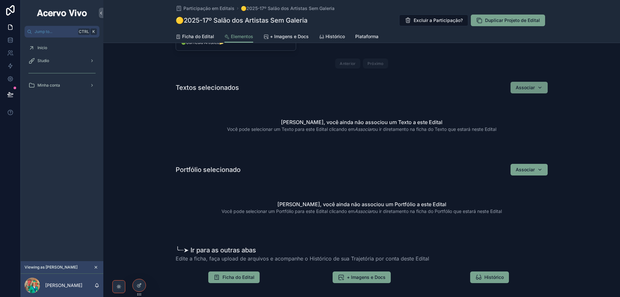
scroll to position [226, 0]
click at [541, 169] on button "Associar" at bounding box center [529, 169] width 37 height 12
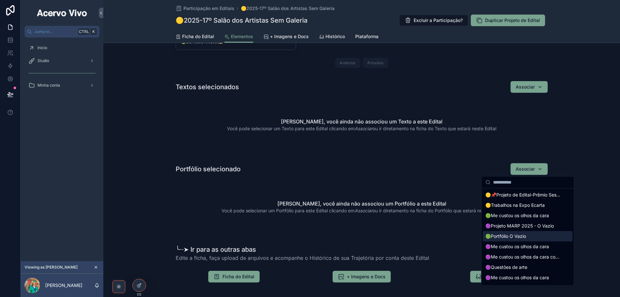
click at [545, 241] on div "🟢Portfólio O Vazio" at bounding box center [528, 236] width 90 height 10
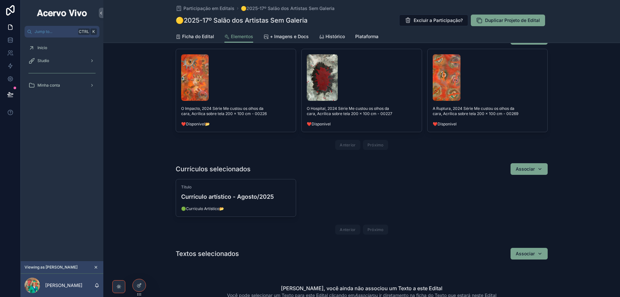
scroll to position [129, 0]
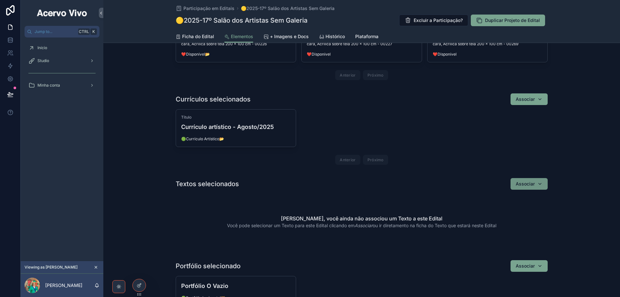
click at [540, 184] on div "Associar" at bounding box center [529, 184] width 27 height 6
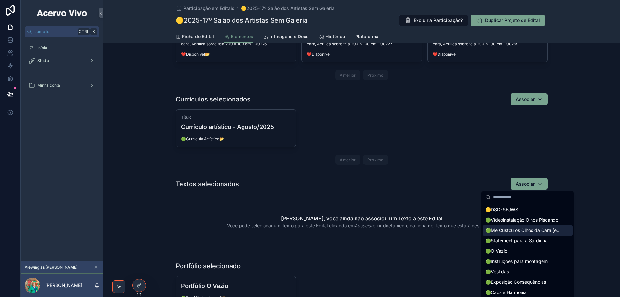
click at [541, 234] on div "🟢Me Custou os Olhos da Cara (exposição)" at bounding box center [528, 230] width 90 height 10
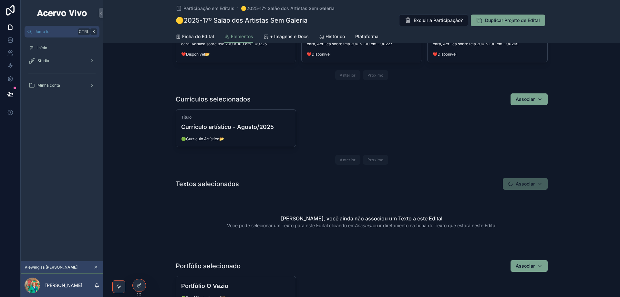
scroll to position [226, 0]
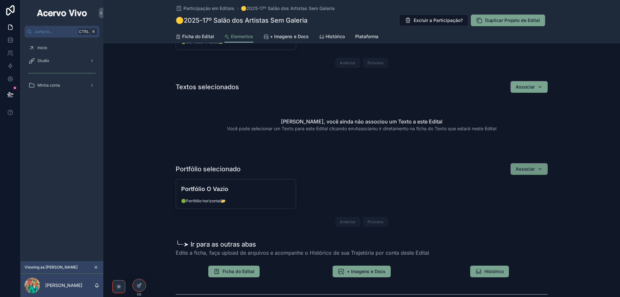
click at [540, 170] on div "Associar" at bounding box center [529, 169] width 27 height 6
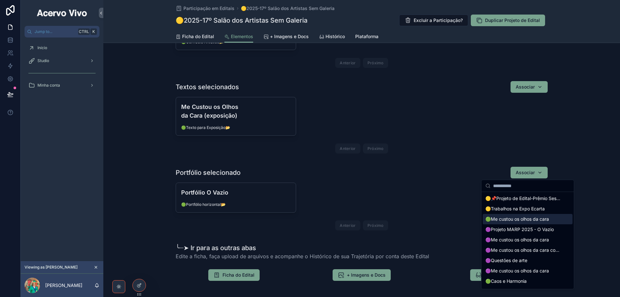
click at [536, 220] on span "🟢Me custou os olhos da cara" at bounding box center [518, 219] width 64 height 6
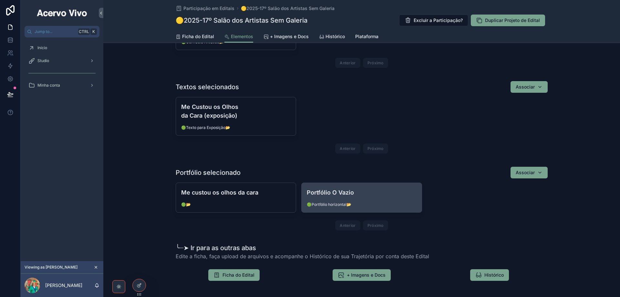
click at [0, 0] on button "Unlink record" at bounding box center [0, 0] width 0 height 0
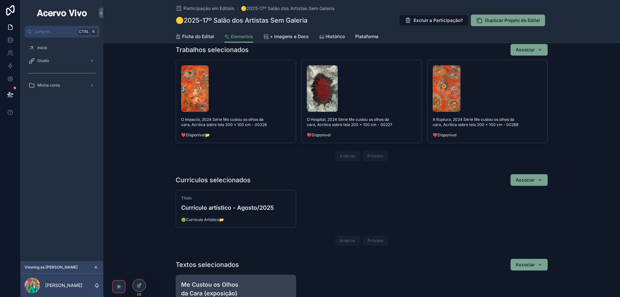
scroll to position [97, 0]
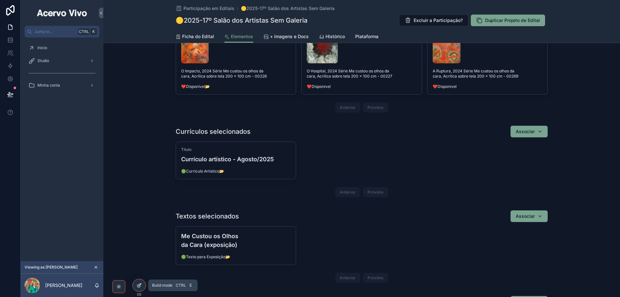
click at [139, 283] on icon at bounding box center [139, 285] width 5 height 5
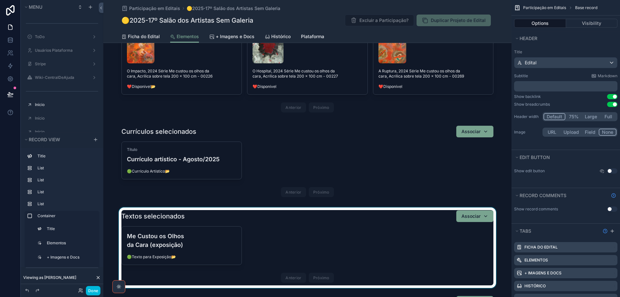
click at [408, 249] on div "scrollable content" at bounding box center [307, 247] width 408 height 80
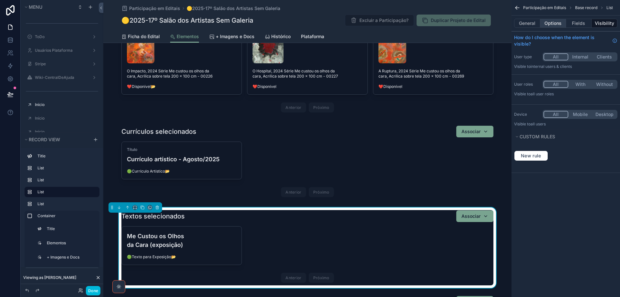
click at [556, 22] on button "Options" at bounding box center [554, 23] width 26 height 9
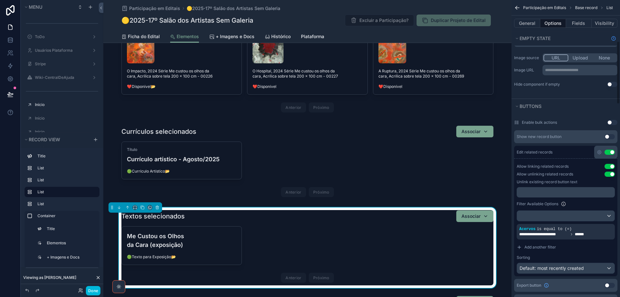
scroll to position [194, 0]
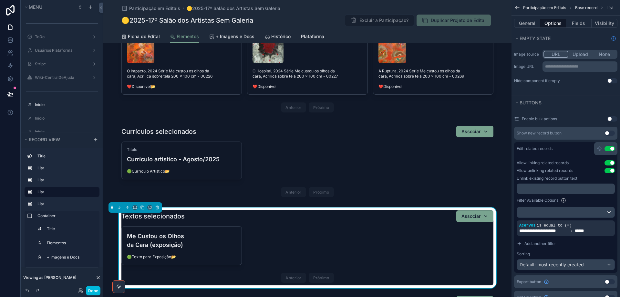
click at [576, 191] on p "﻿" at bounding box center [567, 188] width 94 height 5
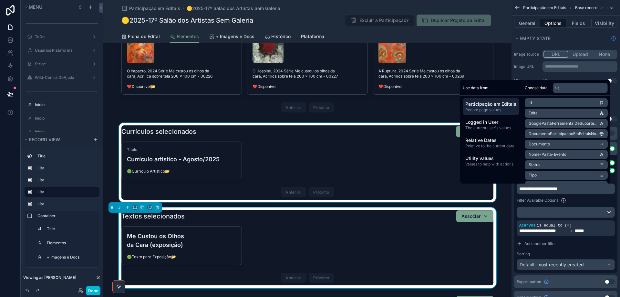
click at [371, 151] on div "scrollable content" at bounding box center [307, 162] width 408 height 79
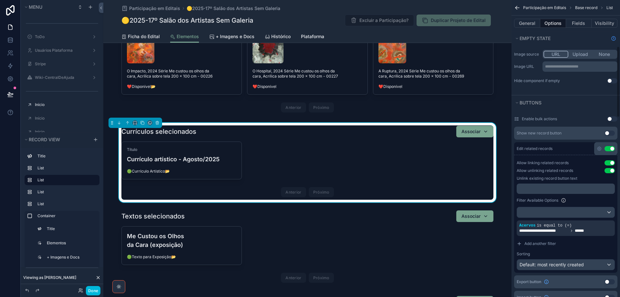
click at [558, 187] on p "﻿" at bounding box center [567, 188] width 94 height 5
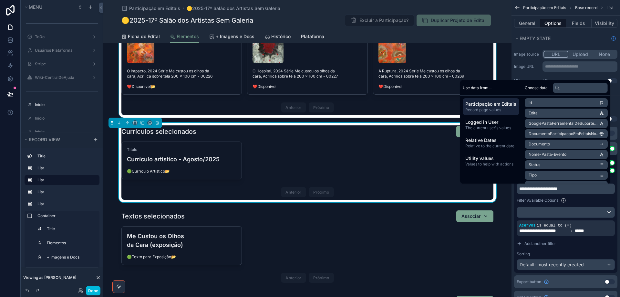
scroll to position [0, 0]
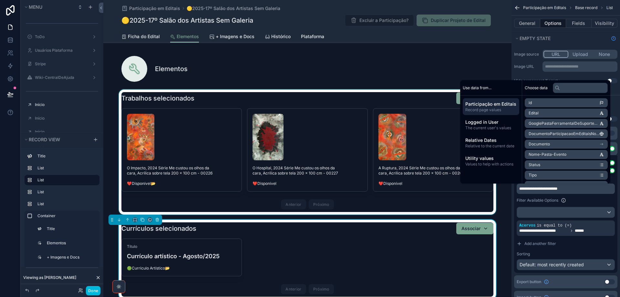
click at [379, 97] on div "scrollable content" at bounding box center [307, 151] width 408 height 125
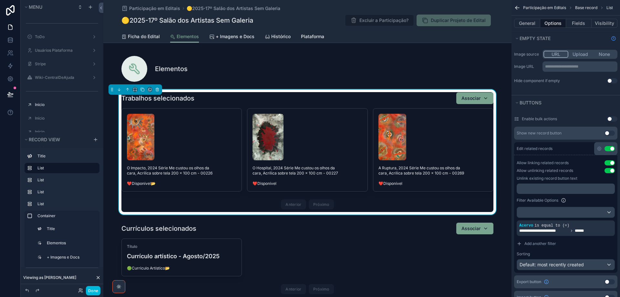
click at [534, 189] on p "﻿" at bounding box center [567, 188] width 94 height 5
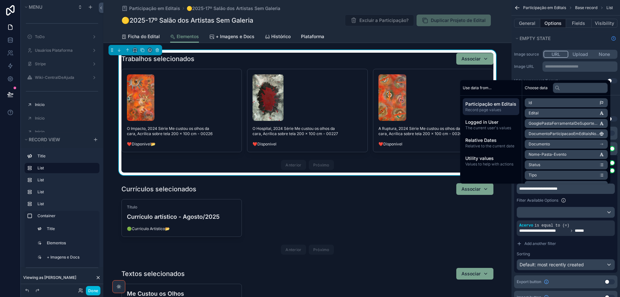
scroll to position [65, 0]
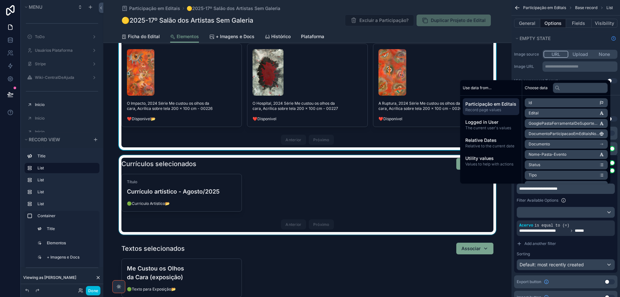
click at [363, 169] on div "scrollable content" at bounding box center [307, 194] width 408 height 79
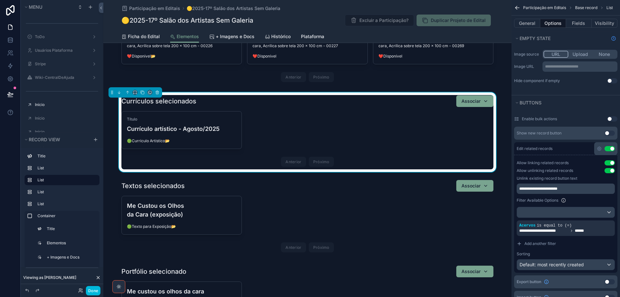
scroll to position [194, 0]
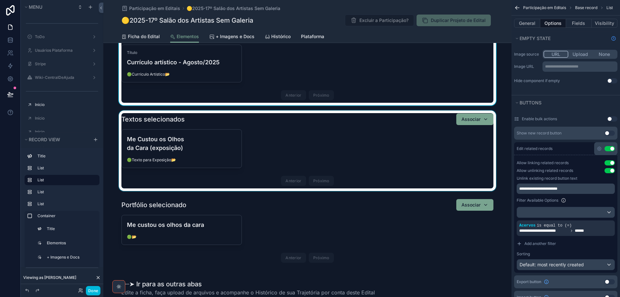
click at [363, 161] on div "scrollable content" at bounding box center [307, 150] width 408 height 80
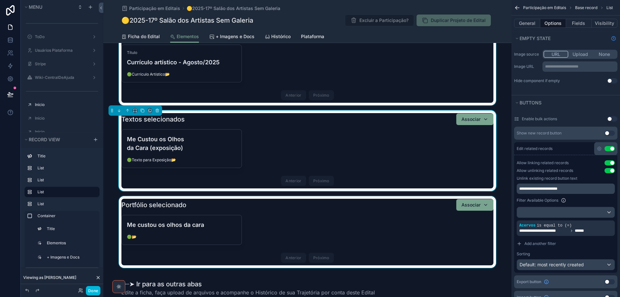
click at [382, 221] on div "scrollable content" at bounding box center [307, 232] width 408 height 72
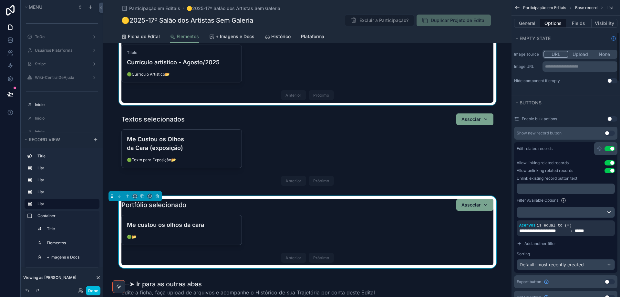
click at [527, 189] on p "﻿" at bounding box center [567, 188] width 94 height 5
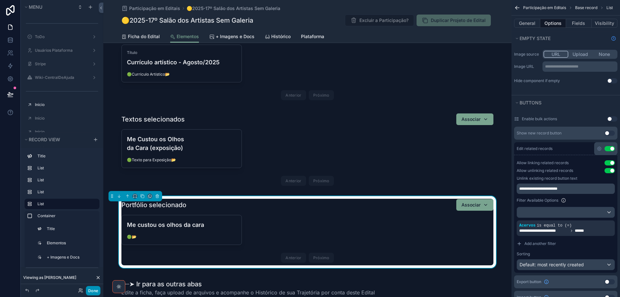
click at [91, 290] on button "Done" at bounding box center [93, 290] width 15 height 9
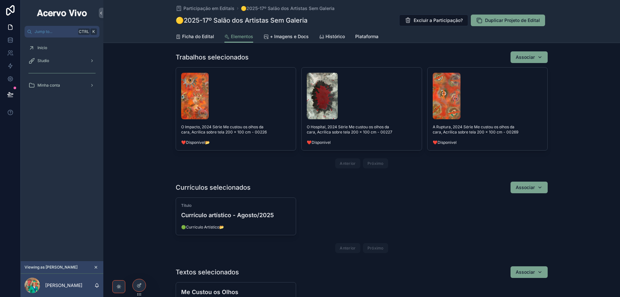
scroll to position [0, 0]
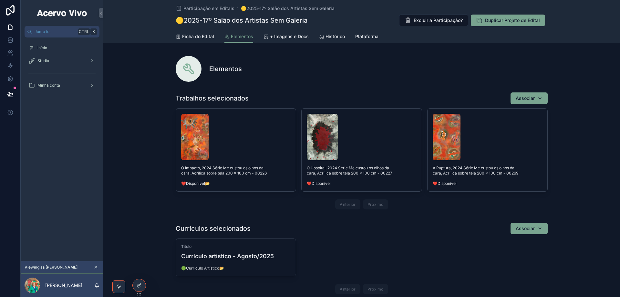
click at [283, 35] on span "+ Imagens e Docs" at bounding box center [289, 36] width 39 height 6
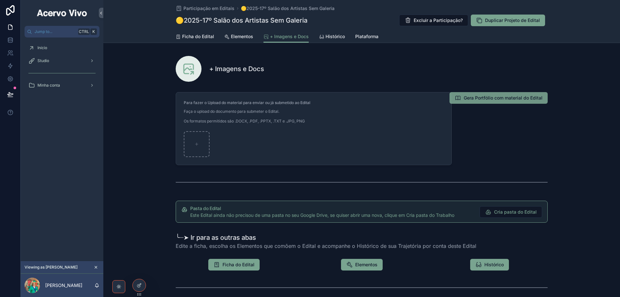
click at [504, 98] on span "Gera Portfólio com material do Edital" at bounding box center [503, 98] width 79 height 6
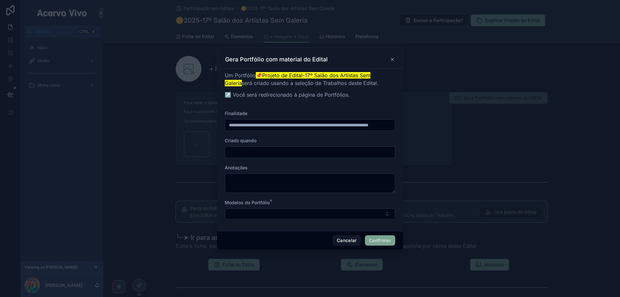
click at [280, 152] on input "text" at bounding box center [310, 152] width 170 height 9
type input "**********"
click at [286, 213] on button "Select Button" at bounding box center [310, 213] width 171 height 11
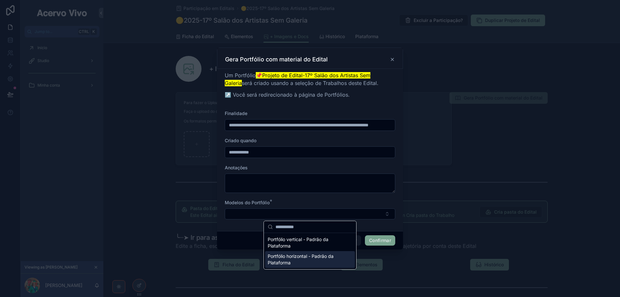
click at [289, 258] on span "Portfólio horizontal - Padrão da Plataforma" at bounding box center [306, 259] width 77 height 13
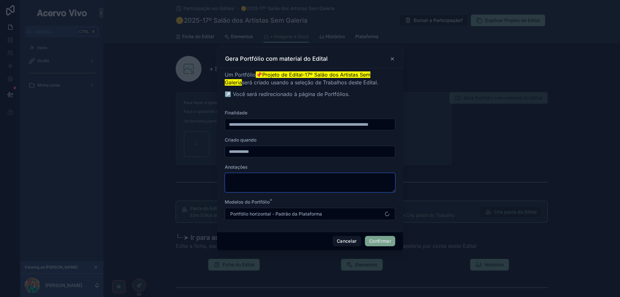
click at [283, 182] on textarea at bounding box center [310, 182] width 171 height 19
type textarea "**********"
click at [378, 239] on button "Confirmar" at bounding box center [380, 241] width 30 height 10
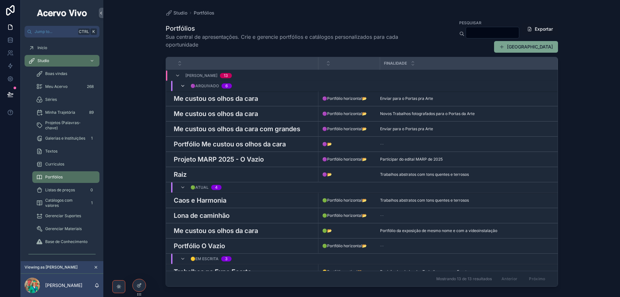
click at [183, 84] on icon "scrollable content" at bounding box center [182, 85] width 5 height 5
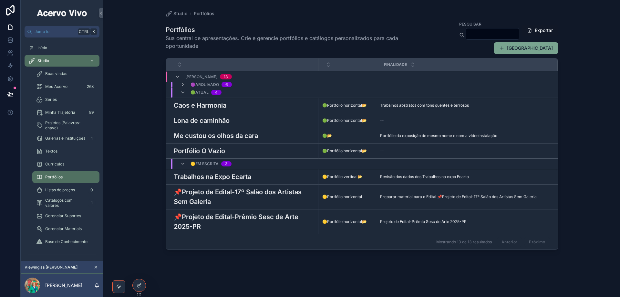
click at [248, 193] on h3 "📌Projeto de Edital-17º Salão dos Artistas Sem Galeria" at bounding box center [244, 196] width 141 height 19
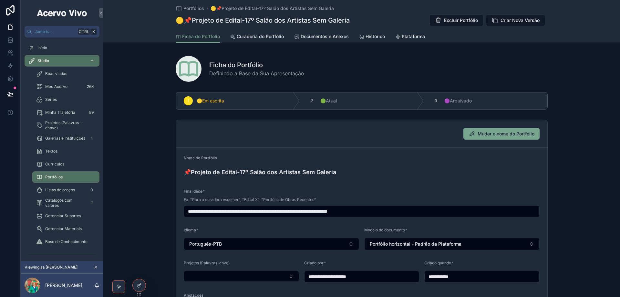
click at [264, 37] on span "Curadoria do Portfólio" at bounding box center [260, 36] width 47 height 6
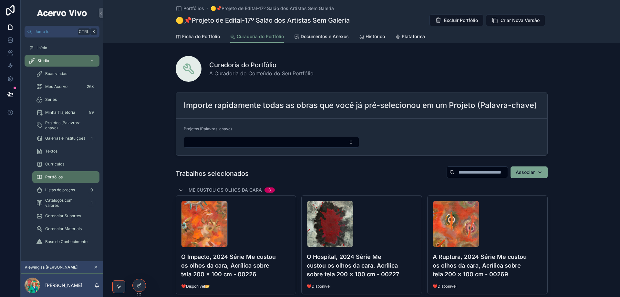
click at [328, 35] on span "Documentos e Anexos" at bounding box center [325, 36] width 48 height 6
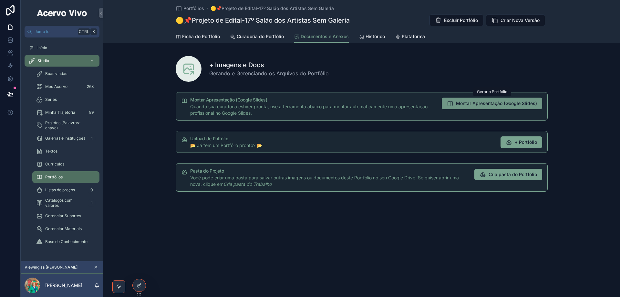
click at [510, 102] on span "Montar Apresentação (Google Slides)" at bounding box center [496, 103] width 81 height 6
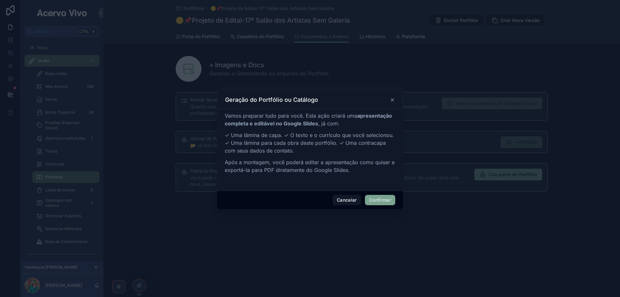
click at [377, 201] on button "Confirmar" at bounding box center [380, 200] width 30 height 10
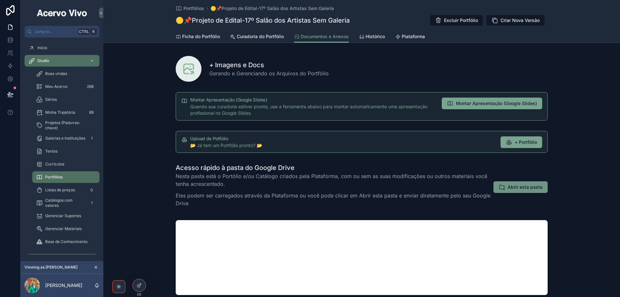
click at [519, 188] on span "Abrir esta pasta" at bounding box center [525, 187] width 35 height 6
click at [193, 9] on span "Portfólios" at bounding box center [194, 8] width 21 height 6
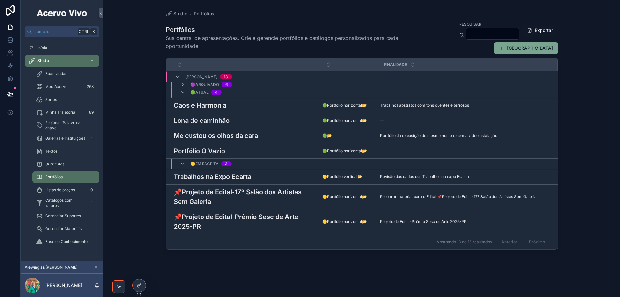
click at [304, 151] on div "Portfólio O Vazio Portfólio O Vazio" at bounding box center [244, 151] width 141 height 10
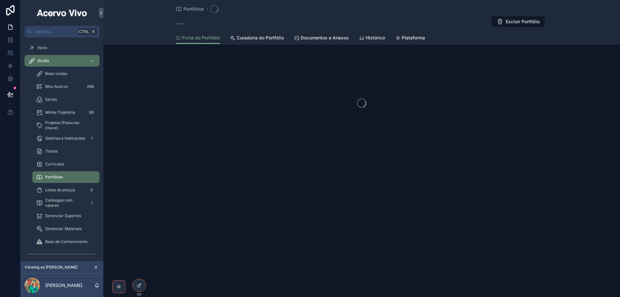
click at [339, 39] on span "Documentos e Anexos" at bounding box center [325, 38] width 48 height 6
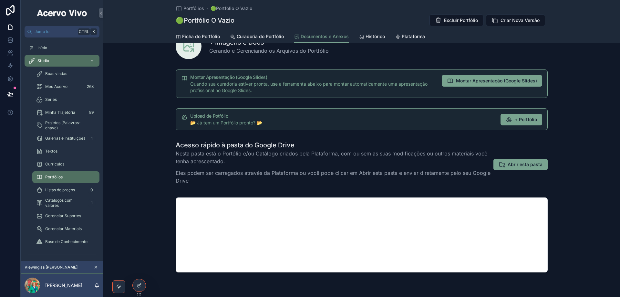
scroll to position [32, 0]
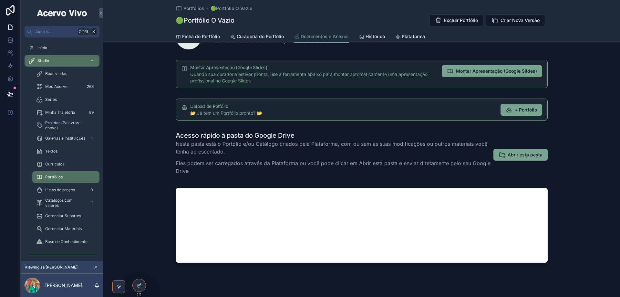
click at [253, 38] on span "Curadoria do Portfólio" at bounding box center [260, 36] width 47 height 6
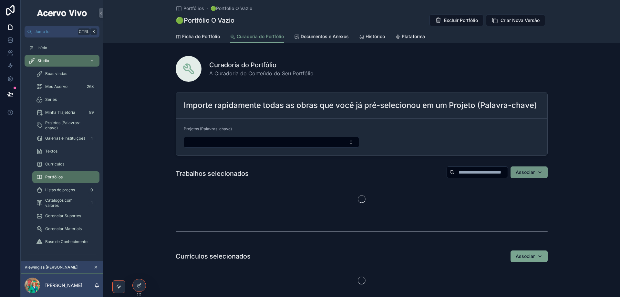
click at [540, 172] on div "Associar" at bounding box center [529, 172] width 27 height 6
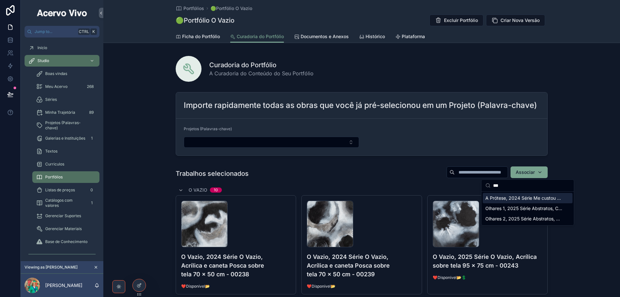
type input "***"
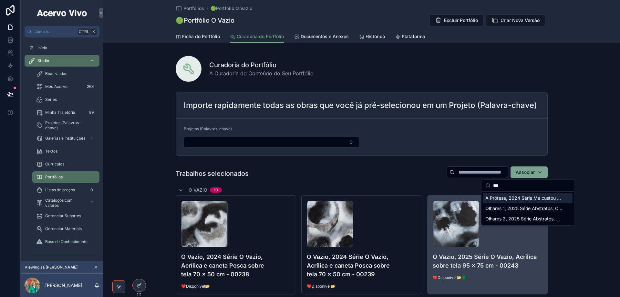
click at [522, 199] on span "A Prótese, 2024 Série Me custou os olhos da cara, Acrílica sobre tela 200 x 100…" at bounding box center [524, 198] width 77 height 6
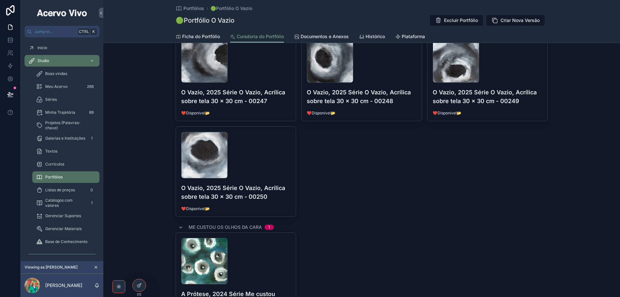
scroll to position [388, 0]
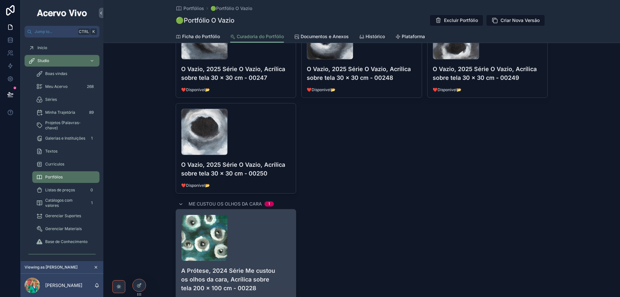
click at [0, 0] on button "Tirar da lista" at bounding box center [0, 0] width 0 height 0
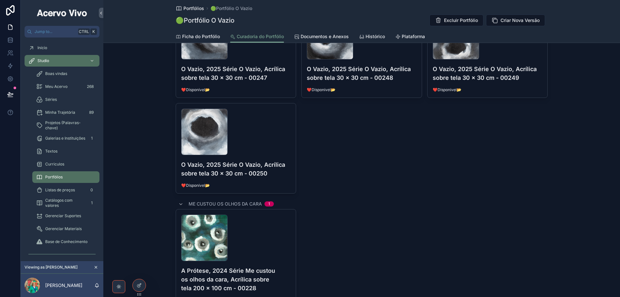
click at [192, 10] on span "Portfólios" at bounding box center [194, 8] width 21 height 6
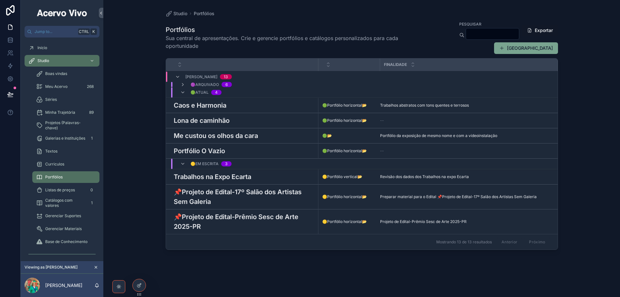
click at [249, 194] on h3 "📌Projeto de Edital-17º Salão dos Artistas Sem Galeria" at bounding box center [244, 196] width 141 height 19
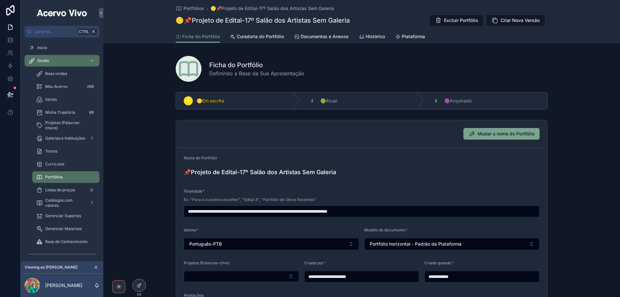
click at [262, 39] on span "Curadoria do Portfólio" at bounding box center [260, 36] width 47 height 6
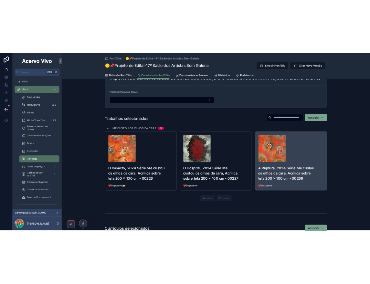
scroll to position [65, 0]
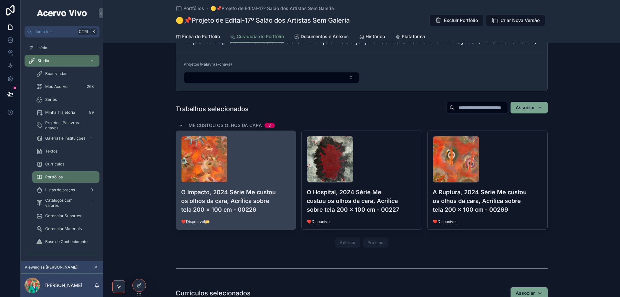
click at [0, 0] on button "Tirar da lista" at bounding box center [0, 0] width 0 height 0
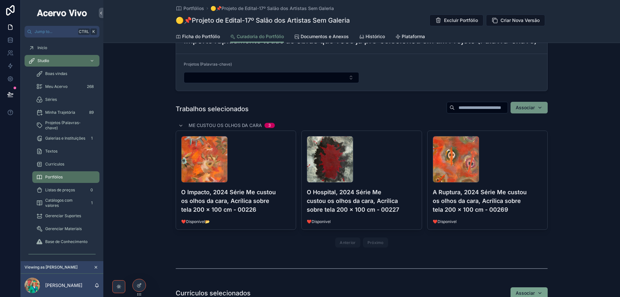
click at [540, 107] on div "Associar" at bounding box center [529, 107] width 27 height 6
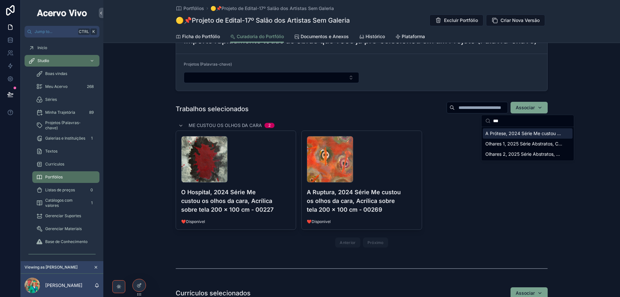
type input "***"
click at [512, 133] on span "A Prótese, 2024 Série Me custou os olhos da cara, Acrílica sobre tela 200 x 100…" at bounding box center [524, 133] width 77 height 6
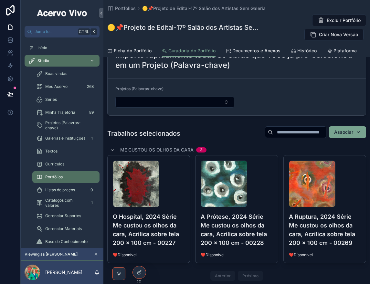
scroll to position [79, 0]
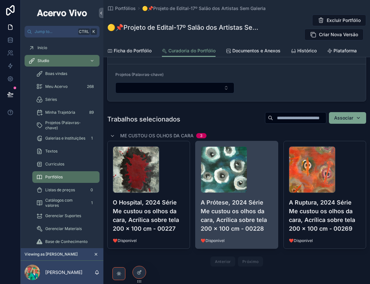
click at [263, 199] on h4 "A Prótese, 2024 Série Me custou os olhos da cara, Acrílica sobre tela 200 x 100…" at bounding box center [237, 215] width 72 height 35
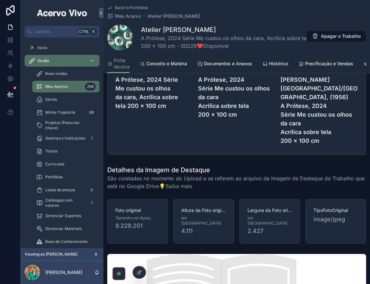
scroll to position [808, 0]
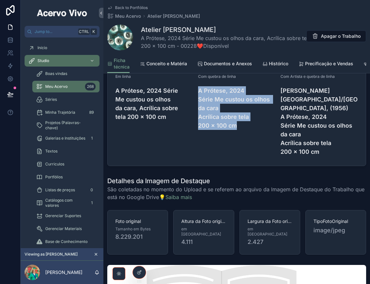
drag, startPoint x: 198, startPoint y: 94, endPoint x: 243, endPoint y: 129, distance: 56.9
click at [243, 129] on h4 "A Prótese, 2024 Série Me custou os olhos da cara Acrílica sobre tela 200 x 100 …" at bounding box center [237, 108] width 78 height 44
copy h4 "A Prótese, 2024 Série Me custou os olhos da cara Acrílica sobre tela 200 x 100 …"
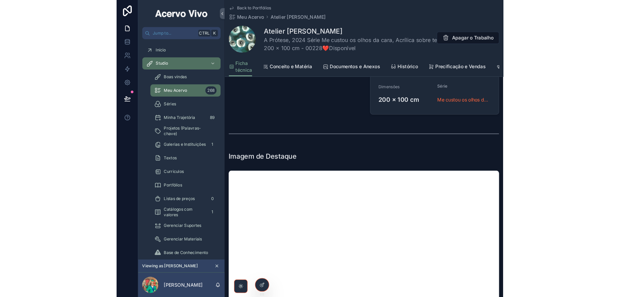
scroll to position [355, 0]
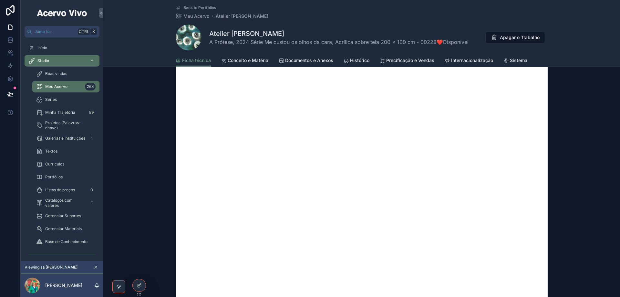
click at [200, 7] on span "Back to Portfólios" at bounding box center [200, 7] width 33 height 5
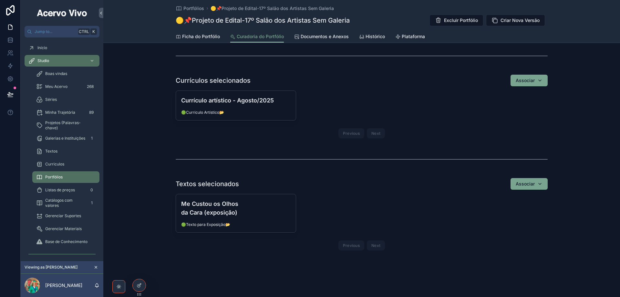
scroll to position [277, 0]
click at [60, 113] on span "Minha Trajetória" at bounding box center [60, 112] width 30 height 5
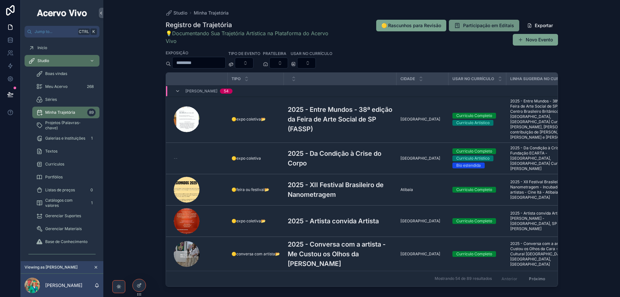
click at [480, 26] on span "Participação em Editais" at bounding box center [488, 25] width 51 height 6
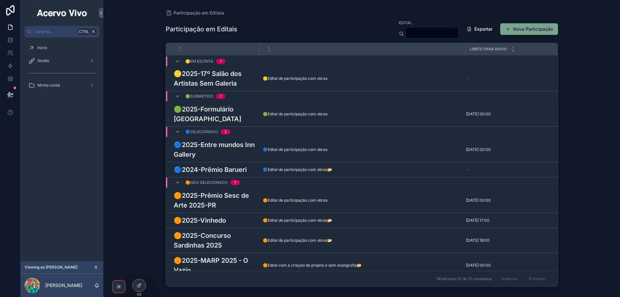
click at [233, 80] on h3 "🟡2025-17º Salão dos Artistas Sem Galeria" at bounding box center [214, 78] width 81 height 19
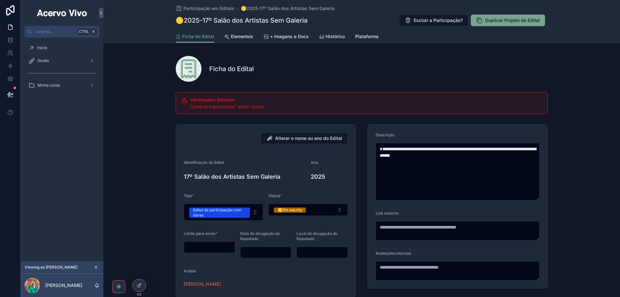
click at [287, 36] on span "+ Imagens e Docs" at bounding box center [289, 36] width 39 height 6
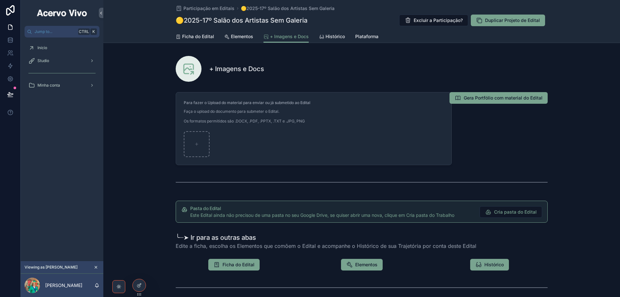
click at [242, 37] on span "Elementos" at bounding box center [242, 36] width 22 height 6
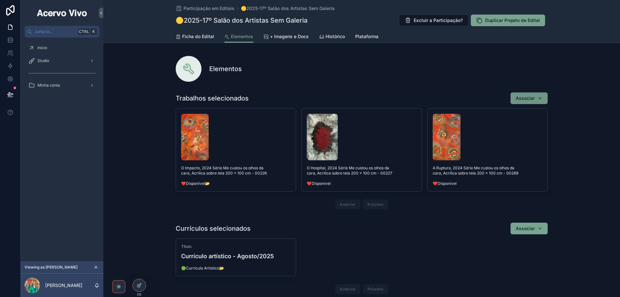
click at [541, 97] on div "Associar" at bounding box center [529, 98] width 27 height 6
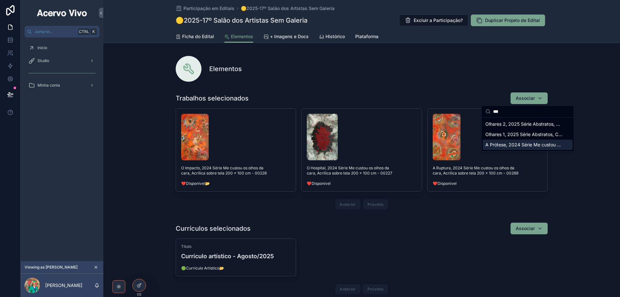
type input "***"
click at [521, 142] on span "A Prótese, 2024 Série Me custou os olhos da cara, Acrílica sobre tela 200 x 100…" at bounding box center [524, 145] width 77 height 6
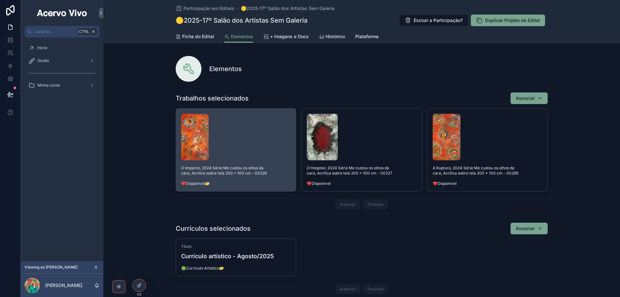
click at [0, 0] on button "Tirar da lista do Edital" at bounding box center [0, 0] width 0 height 0
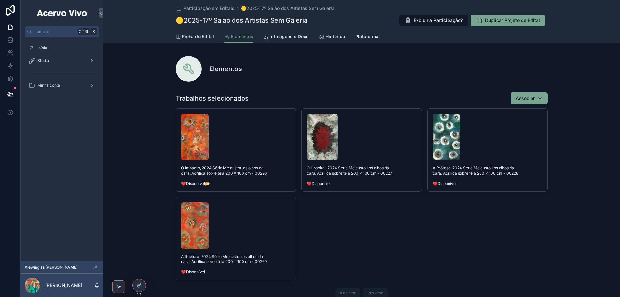
click at [0, 0] on button "Tirar da lista do Edital" at bounding box center [0, 0] width 0 height 0
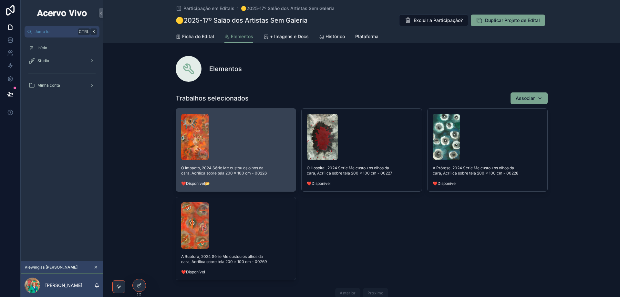
click at [0, 0] on button "Tirar da lista do Edital" at bounding box center [0, 0] width 0 height 0
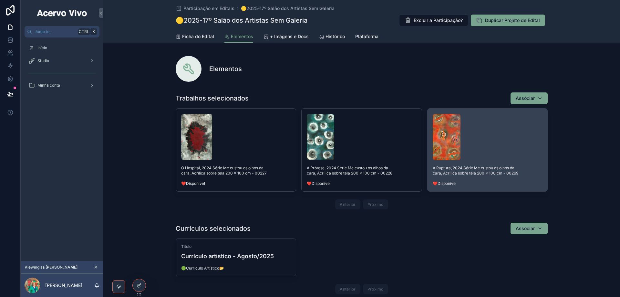
click at [492, 149] on div "scrollable content" at bounding box center [488, 137] width 110 height 47
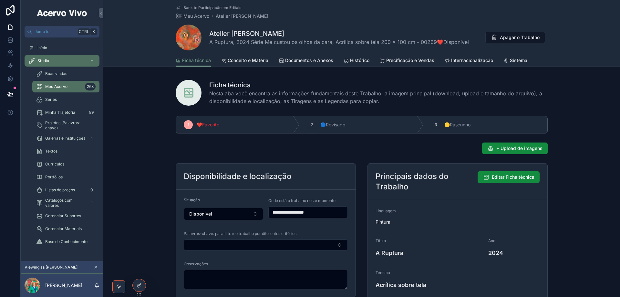
click at [523, 58] on span "Sistema" at bounding box center [518, 60] width 17 height 6
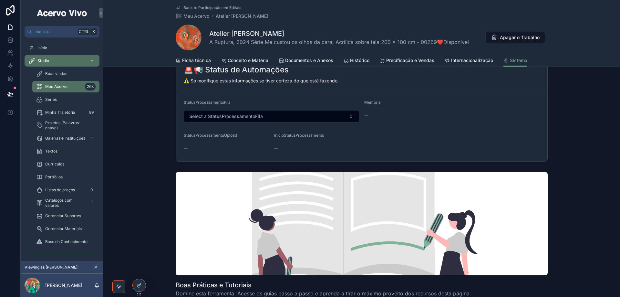
scroll to position [323, 0]
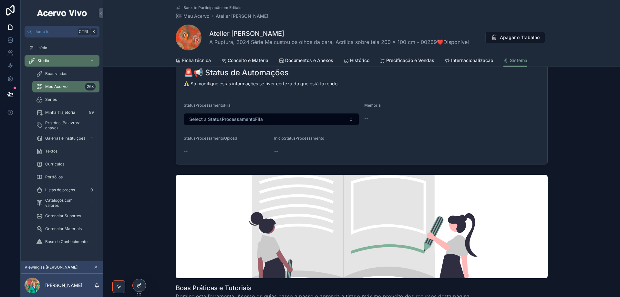
click at [140, 287] on icon at bounding box center [138, 285] width 3 height 3
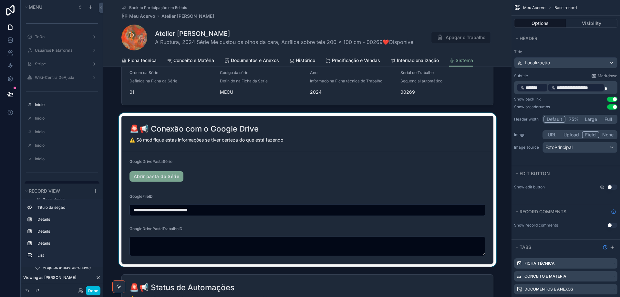
scroll to position [97, 0]
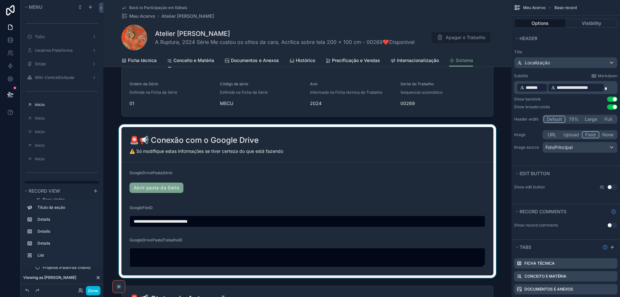
click at [461, 179] on div "scrollable content" at bounding box center [307, 200] width 408 height 153
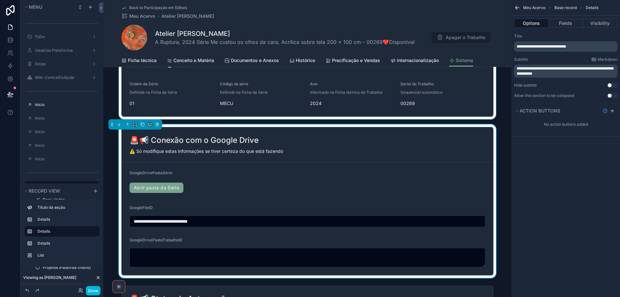
click at [460, 96] on div "scrollable content" at bounding box center [307, 66] width 408 height 107
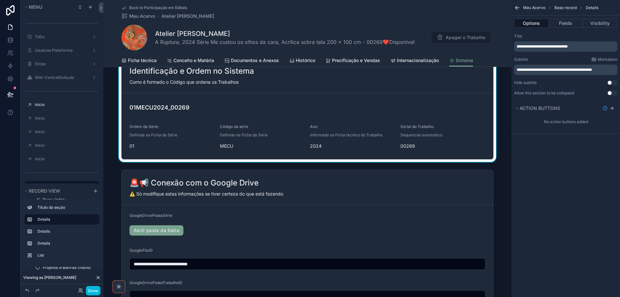
scroll to position [65, 0]
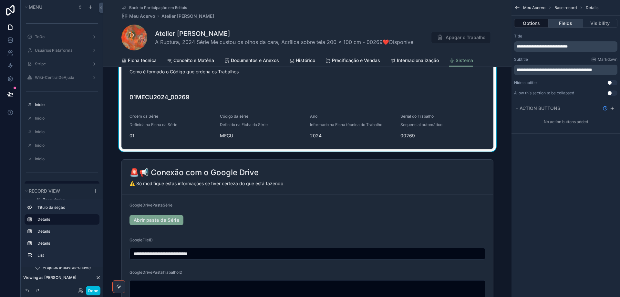
click at [567, 22] on button "Fields" at bounding box center [566, 23] width 34 height 9
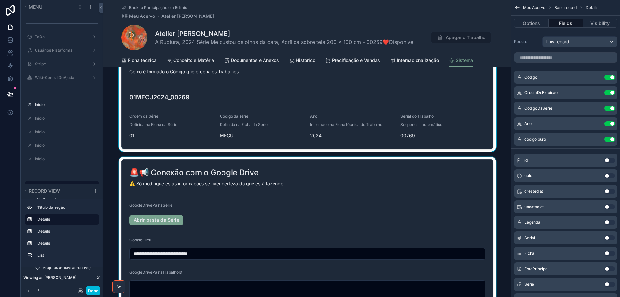
click at [435, 201] on div "scrollable content" at bounding box center [307, 233] width 408 height 153
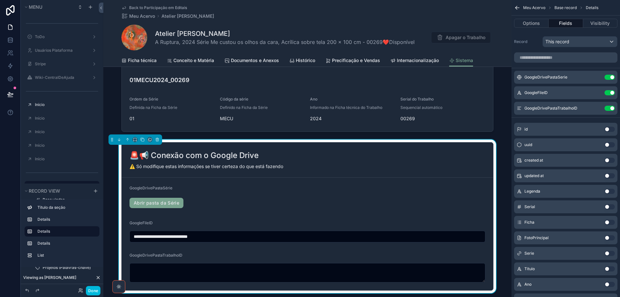
scroll to position [97, 0]
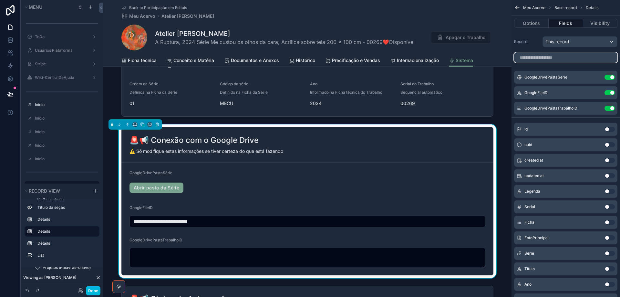
click at [565, 58] on input "scrollable content" at bounding box center [565, 57] width 103 height 10
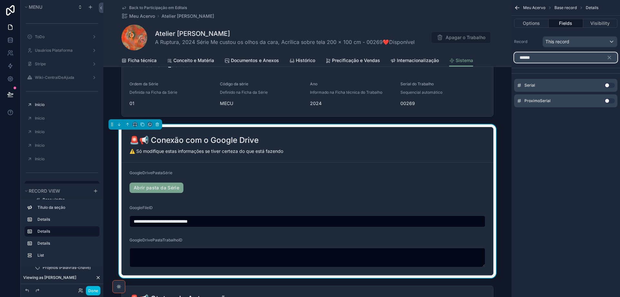
type input "******"
click at [612, 85] on button "Use setting" at bounding box center [610, 85] width 10 height 5
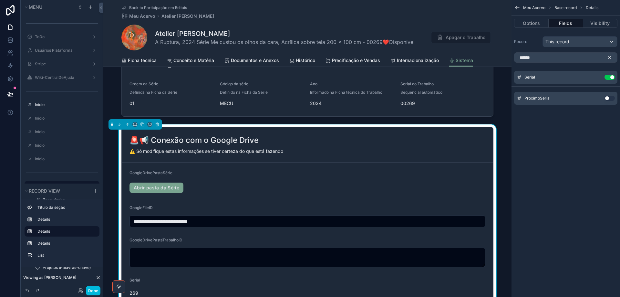
click at [611, 57] on icon "scrollable content" at bounding box center [609, 57] width 3 height 3
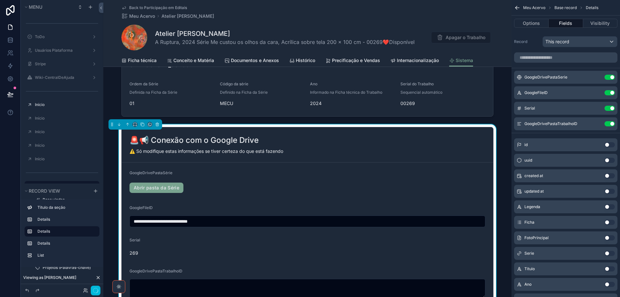
click at [0, 0] on icon "scrollable content" at bounding box center [0, 0] width 0 height 0
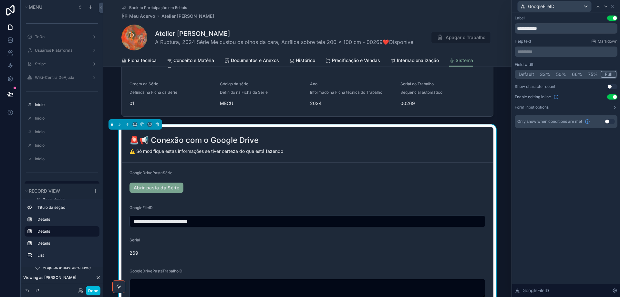
click at [576, 74] on button "66%" at bounding box center [577, 74] width 16 height 7
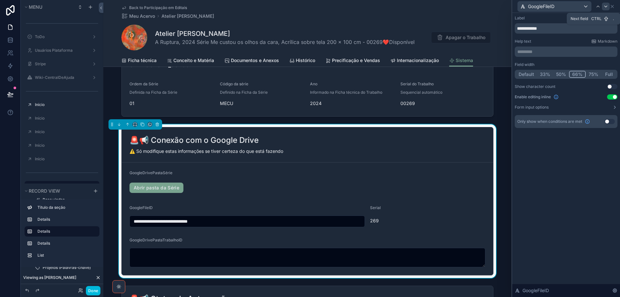
click at [607, 8] on icon at bounding box center [606, 6] width 5 height 5
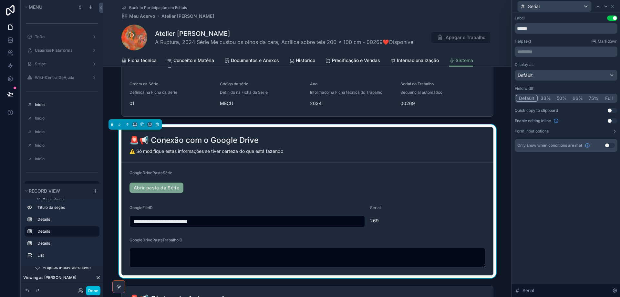
click at [542, 98] on button "33%" at bounding box center [546, 98] width 16 height 7
click at [615, 120] on button "Use setting" at bounding box center [612, 120] width 10 height 5
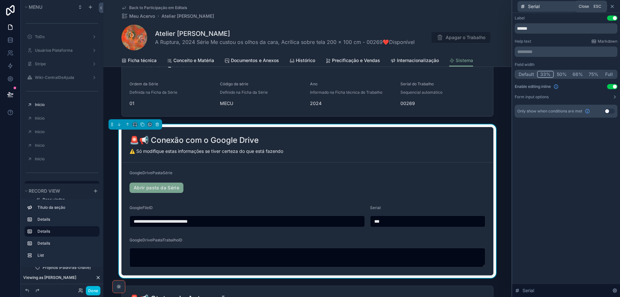
click at [615, 5] on icon at bounding box center [612, 6] width 5 height 5
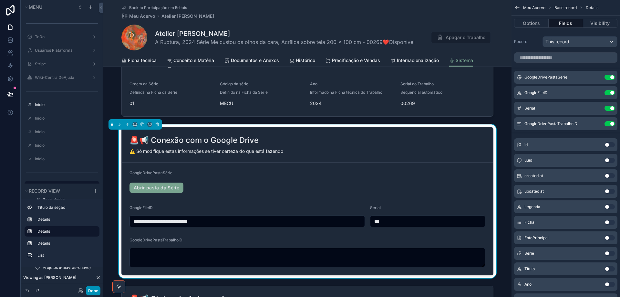
click at [92, 290] on button "Done" at bounding box center [93, 290] width 15 height 9
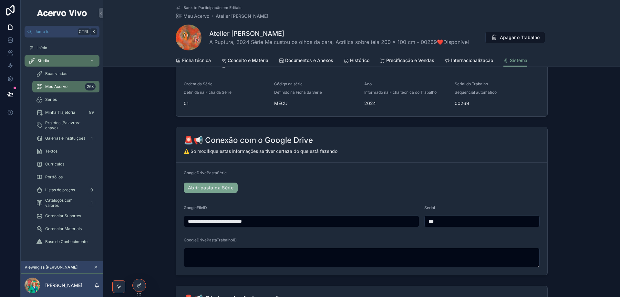
click at [203, 7] on span "Back to Participação em Editais" at bounding box center [213, 7] width 58 height 5
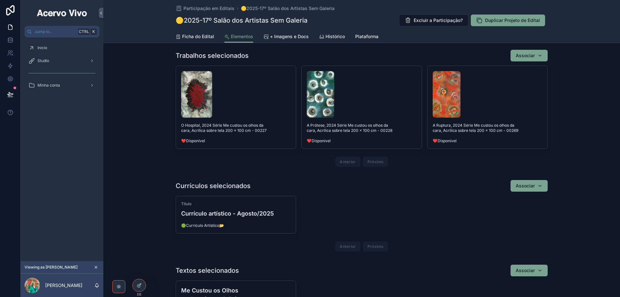
scroll to position [32, 0]
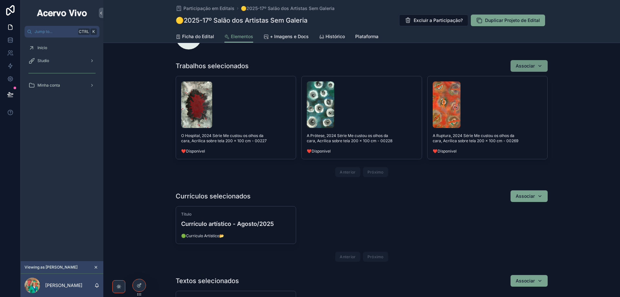
click at [543, 66] on button "Associar" at bounding box center [529, 66] width 37 height 12
type input "*****"
click at [508, 91] on span "O Impacto, 2024 Série Me custou os olhos da cara, Acrílica sobre tela 200 x 100…" at bounding box center [524, 92] width 77 height 6
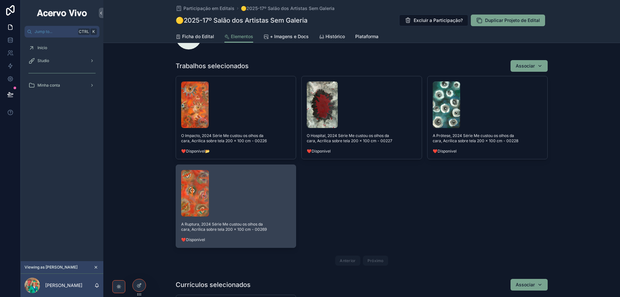
click at [259, 198] on div "scrollable content" at bounding box center [236, 193] width 110 height 47
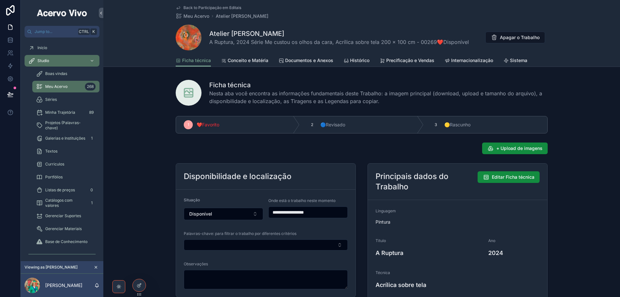
click at [520, 61] on span "Sistema" at bounding box center [518, 60] width 17 height 6
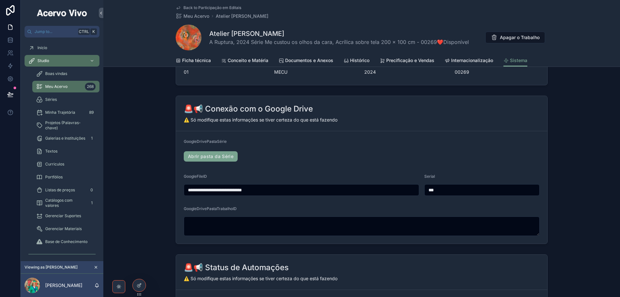
scroll to position [129, 0]
drag, startPoint x: 457, startPoint y: 188, endPoint x: 405, endPoint y: 188, distance: 52.3
click at [405, 188] on form "**********" at bounding box center [362, 186] width 372 height 112
type input "***"
click at [217, 8] on span "Back to Participação em Editais" at bounding box center [213, 7] width 58 height 5
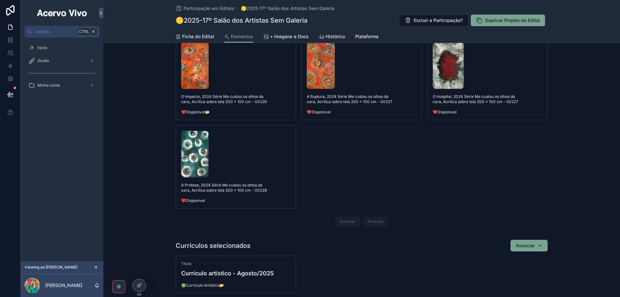
scroll to position [65, 0]
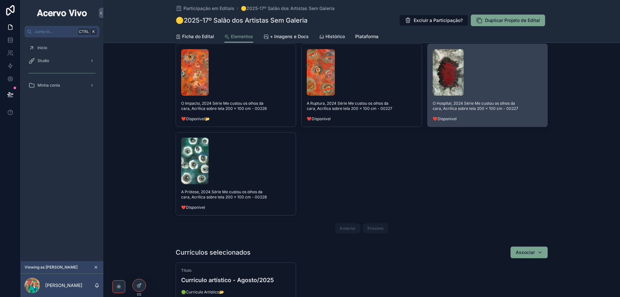
click at [528, 84] on div "scrollable content" at bounding box center [488, 72] width 110 height 47
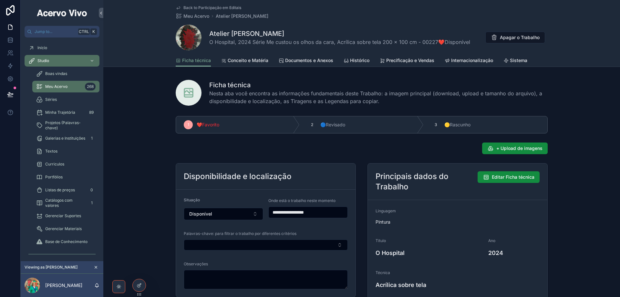
click at [518, 58] on span "Sistema" at bounding box center [518, 60] width 17 height 6
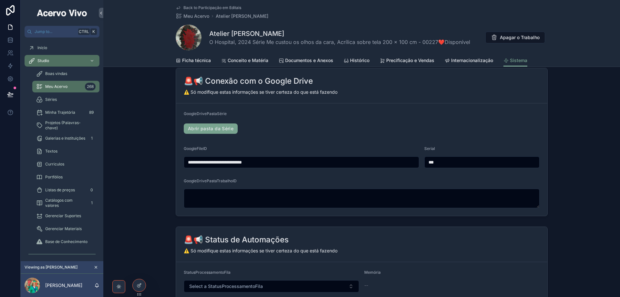
scroll to position [162, 0]
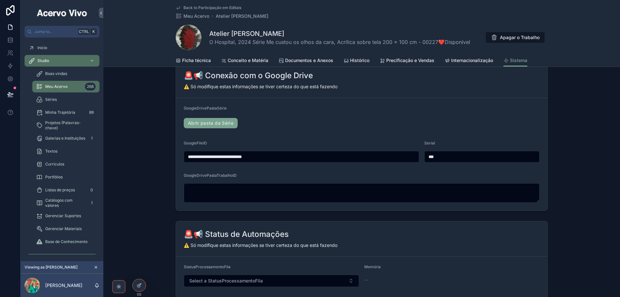
drag, startPoint x: 448, startPoint y: 157, endPoint x: 416, endPoint y: 156, distance: 32.0
click at [414, 157] on form "**********" at bounding box center [362, 154] width 372 height 112
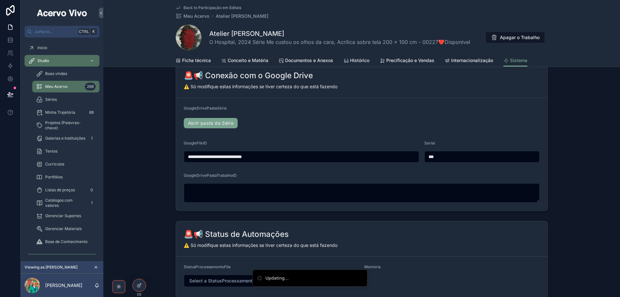
type input "***"
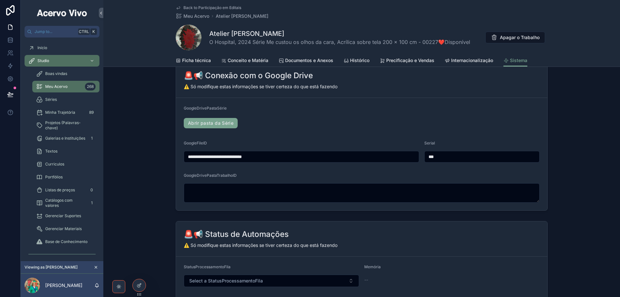
click at [202, 6] on span "Back to Participação em Editais" at bounding box center [213, 7] width 58 height 5
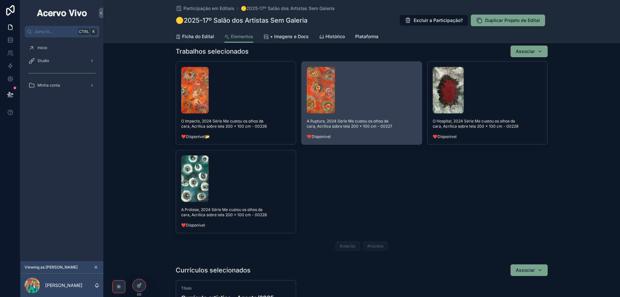
scroll to position [32, 0]
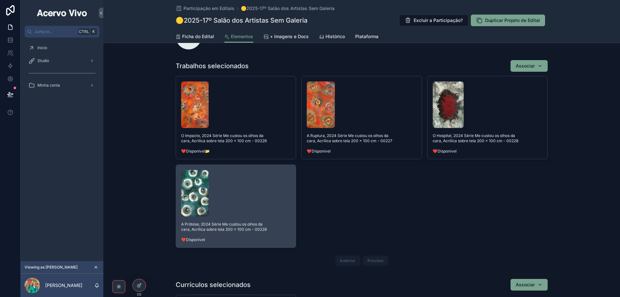
click at [271, 203] on div "scrollable content" at bounding box center [236, 193] width 110 height 47
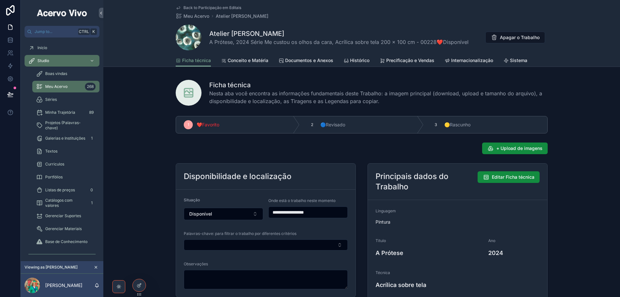
click at [520, 63] on span "Sistema" at bounding box center [518, 60] width 17 height 6
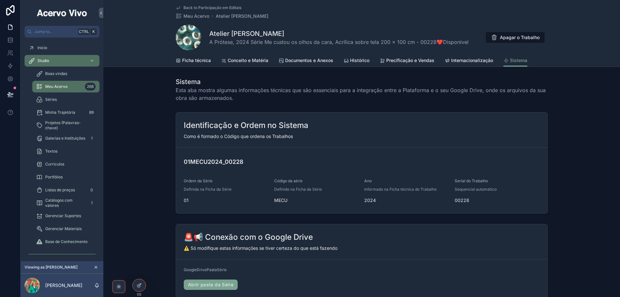
scroll to position [129, 0]
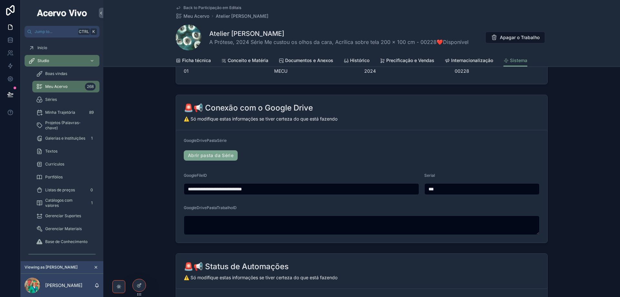
click at [459, 190] on input "***" at bounding box center [482, 188] width 115 height 9
type input "***"
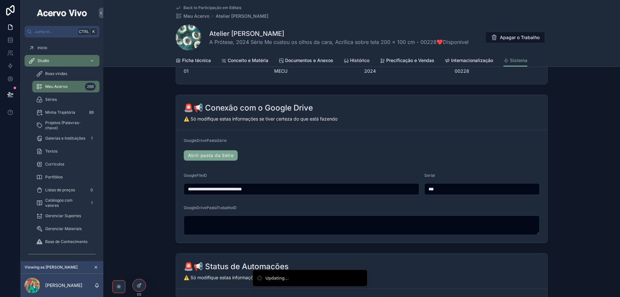
click at [209, 8] on span "Back to Participação em Editais" at bounding box center [213, 7] width 58 height 5
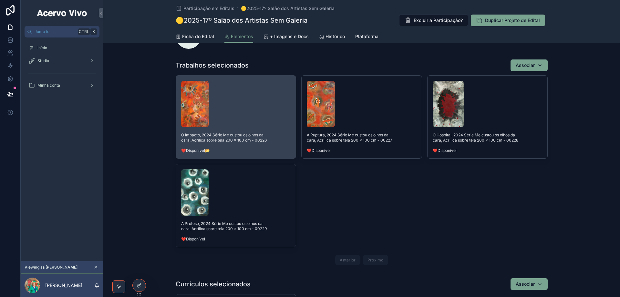
scroll to position [32, 0]
click at [0, 0] on button "Tirar da lista do Edital" at bounding box center [0, 0] width 0 height 0
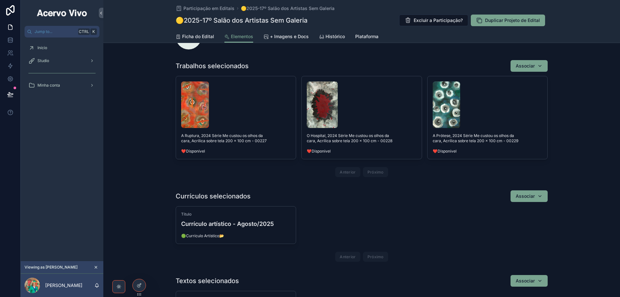
click at [67, 58] on div "Studio" at bounding box center [61, 61] width 67 height 10
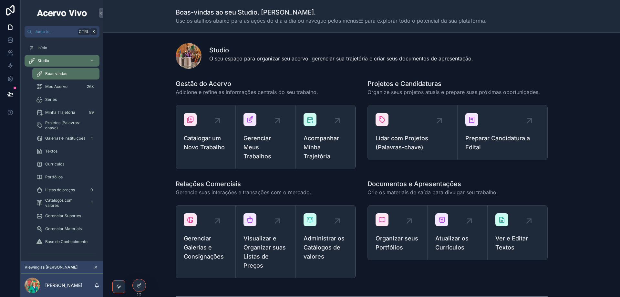
click at [258, 143] on span "Gerenciar Meus Trabalhos" at bounding box center [266, 147] width 44 height 27
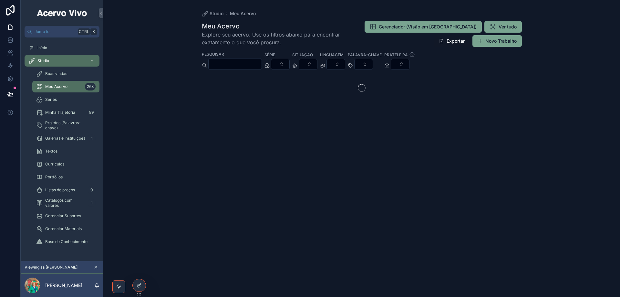
click at [255, 61] on input "scrollable content" at bounding box center [235, 63] width 53 height 9
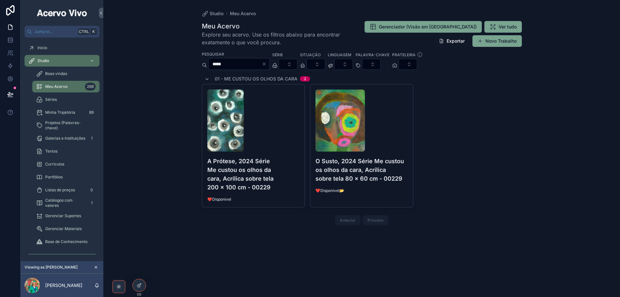
type input "*****"
click at [267, 65] on icon "Clear" at bounding box center [264, 63] width 5 height 5
click at [290, 65] on button "Select Button" at bounding box center [280, 64] width 19 height 11
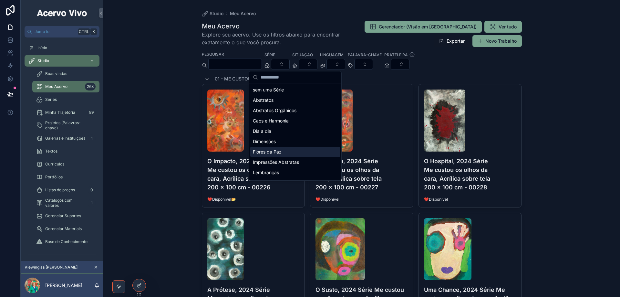
scroll to position [32, 0]
click at [304, 152] on span "Me custou os olhos da cara" at bounding box center [282, 150] width 58 height 6
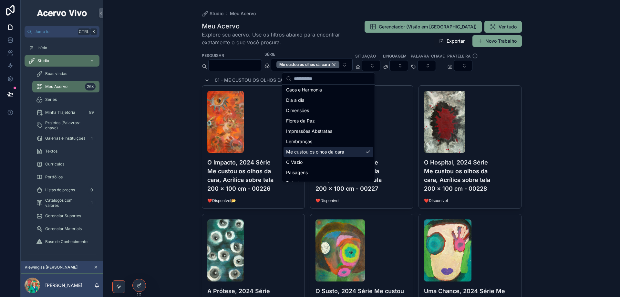
click at [176, 121] on div "Studio Meu Acervo Meu Acervo Explore seu acervo. Use os filtros abaixo para enc…" at bounding box center [361, 148] width 517 height 297
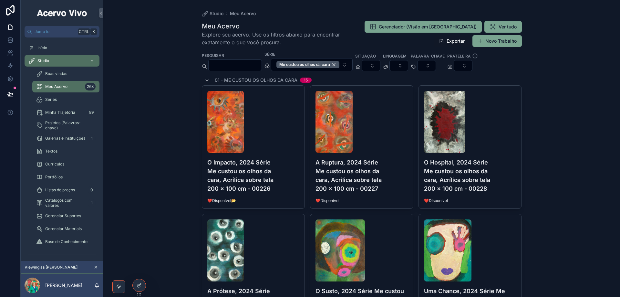
click at [214, 62] on input "scrollable content" at bounding box center [235, 65] width 53 height 9
click at [340, 64] on div "Me custou os olhos da cara" at bounding box center [308, 64] width 63 height 7
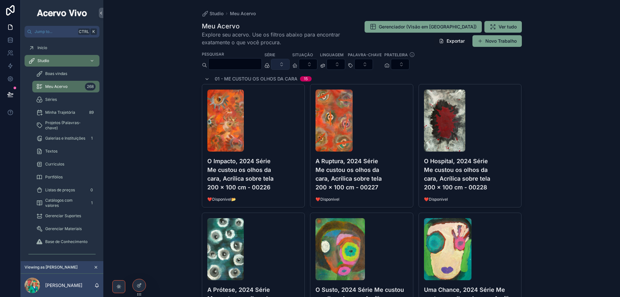
click at [262, 62] on input "scrollable content" at bounding box center [235, 63] width 53 height 9
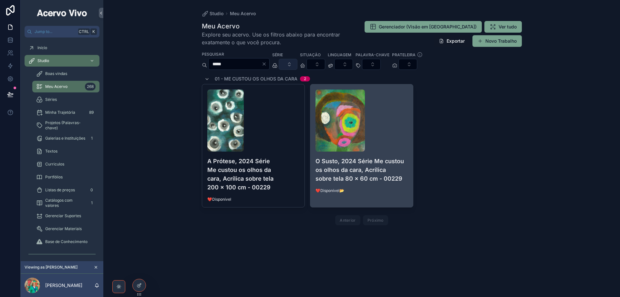
type input "*****"
click at [397, 144] on div "scrollable content" at bounding box center [362, 120] width 92 height 62
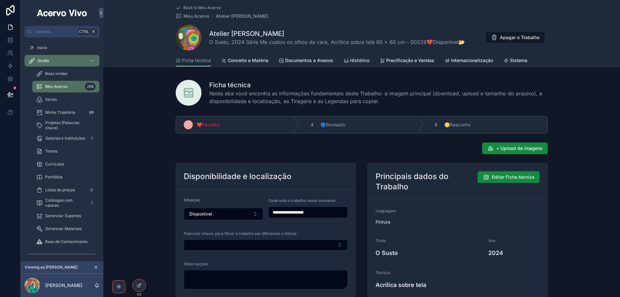
click at [526, 59] on span "Sistema" at bounding box center [518, 60] width 17 height 6
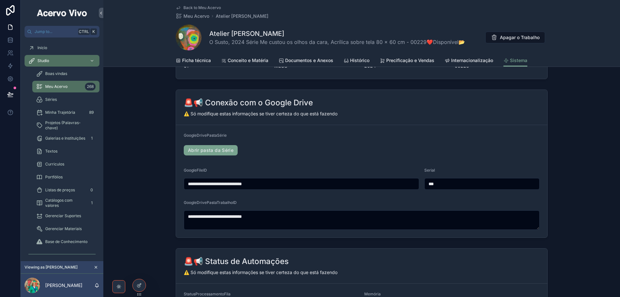
scroll to position [162, 0]
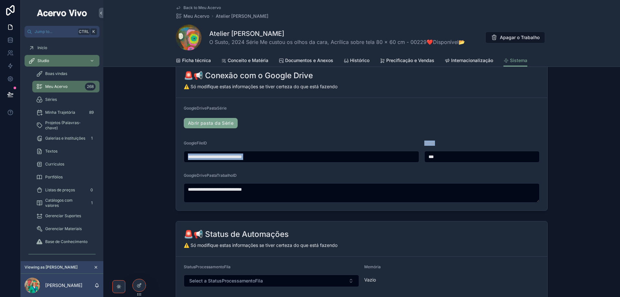
drag, startPoint x: 468, startPoint y: 162, endPoint x: 405, endPoint y: 160, distance: 63.0
click at [405, 160] on form "**********" at bounding box center [362, 154] width 372 height 112
drag, startPoint x: 455, startPoint y: 160, endPoint x: 398, endPoint y: 157, distance: 56.3
click at [398, 157] on form "**********" at bounding box center [362, 154] width 372 height 112
type input "***"
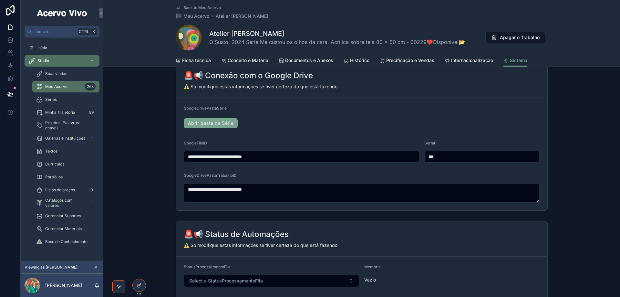
click at [378, 128] on span "Abrir pasta da Série" at bounding box center [362, 123] width 356 height 10
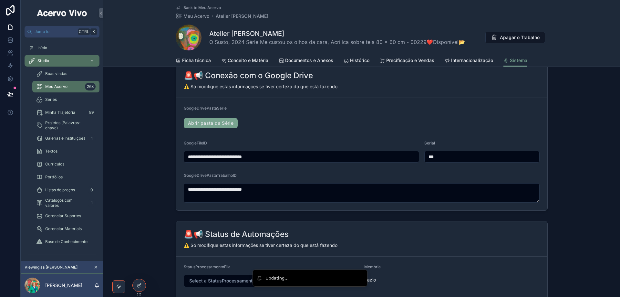
click at [192, 8] on span "Back to Meu Acervo" at bounding box center [202, 7] width 37 height 5
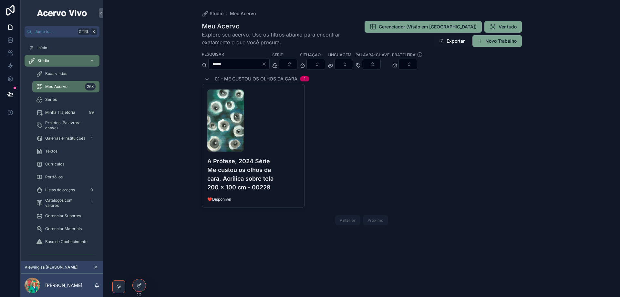
click at [267, 63] on icon "Clear" at bounding box center [264, 63] width 5 height 5
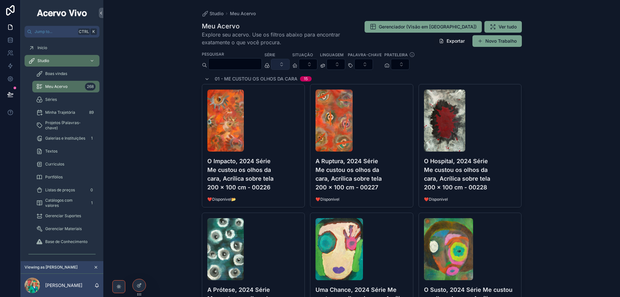
click at [290, 63] on button "Select Button" at bounding box center [280, 64] width 19 height 11
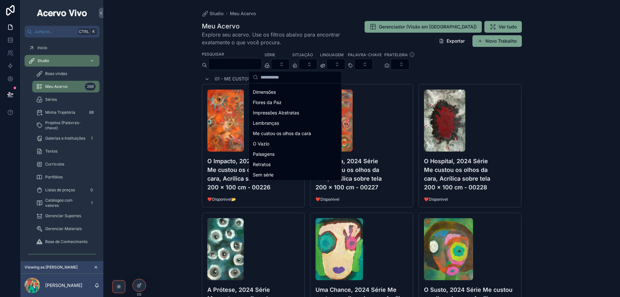
scroll to position [16, 0]
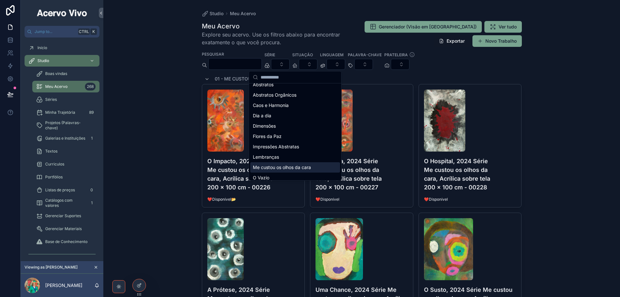
click at [309, 166] on span "Me custou os olhos da cara" at bounding box center [282, 167] width 58 height 6
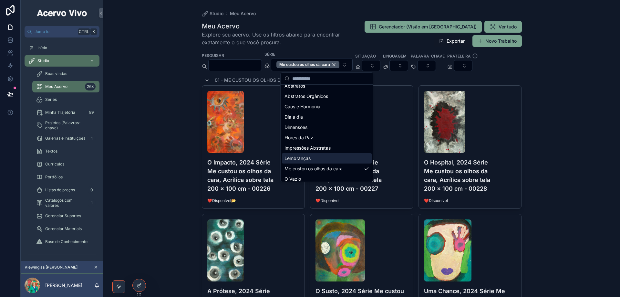
click at [168, 134] on div "Studio Meu Acervo Meu Acervo Explore seu acervo. Use os filtros abaixo para enc…" at bounding box center [361, 148] width 517 height 297
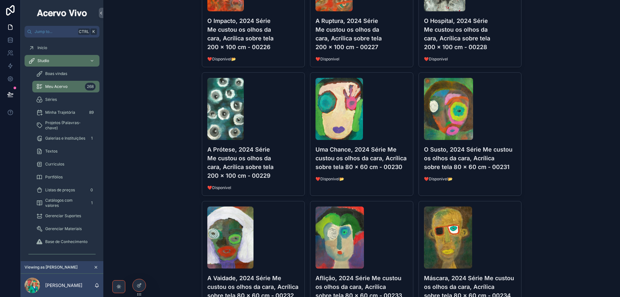
scroll to position [12, 0]
